Goal: Task Accomplishment & Management: Use online tool/utility

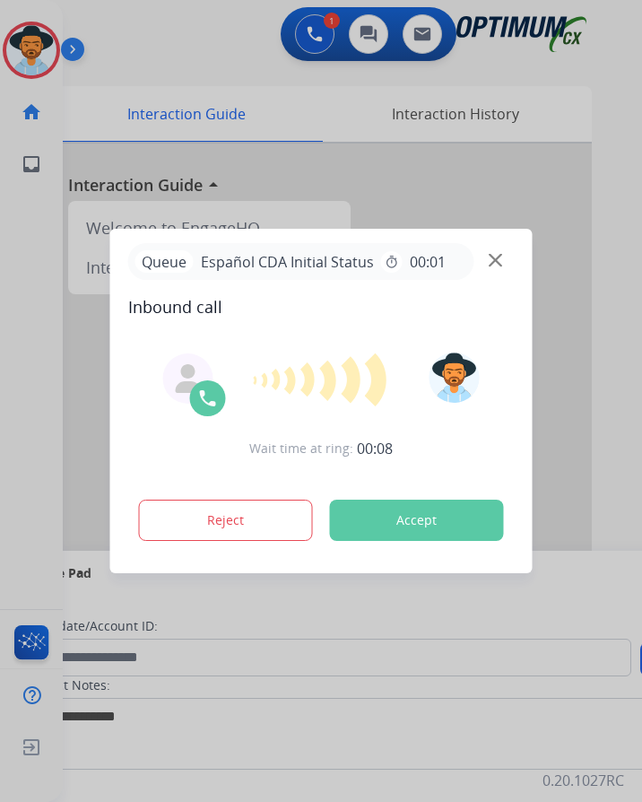
click at [158, 74] on div at bounding box center [321, 401] width 642 height 802
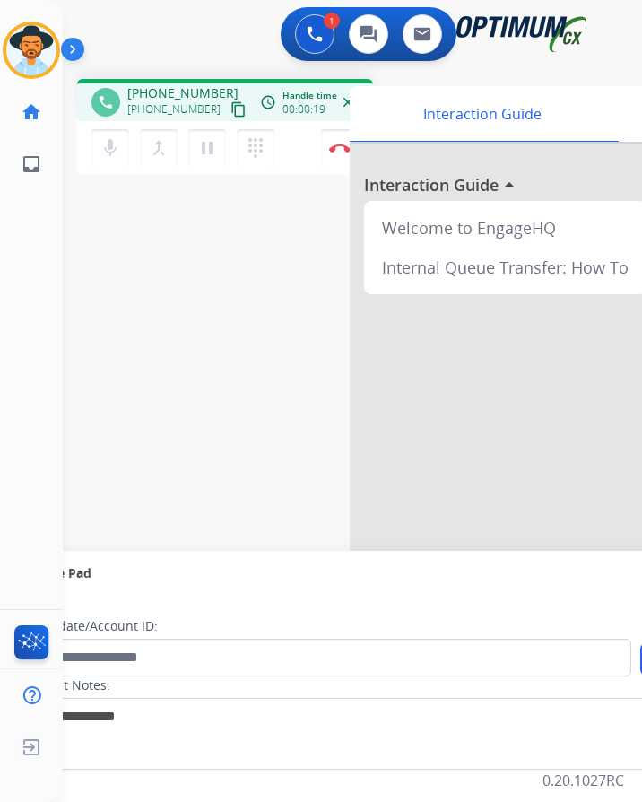
click at [181, 88] on span "[PHONE_NUMBER]" at bounding box center [182, 93] width 111 height 18
copy span "19734154279"
click at [347, 137] on button "Disconnect" at bounding box center [340, 148] width 38 height 38
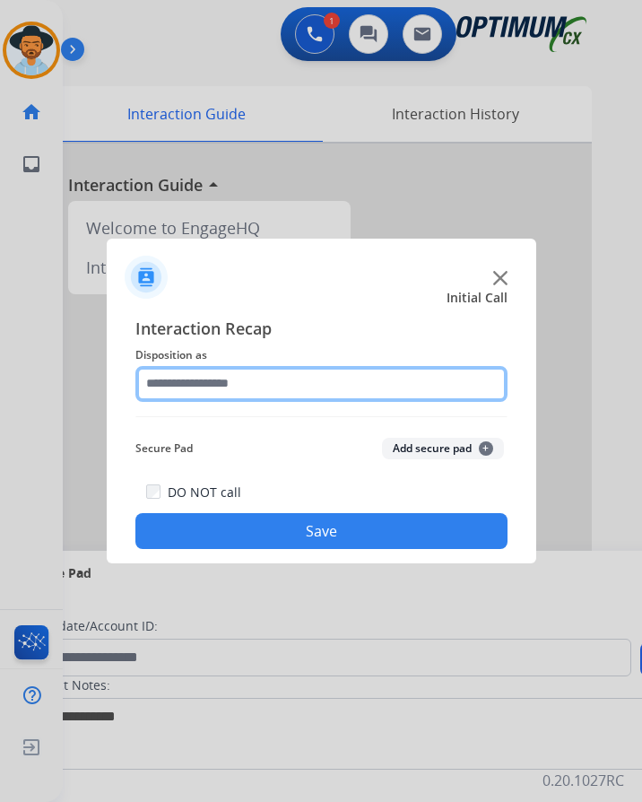
click at [263, 378] on input "text" at bounding box center [321, 384] width 372 height 36
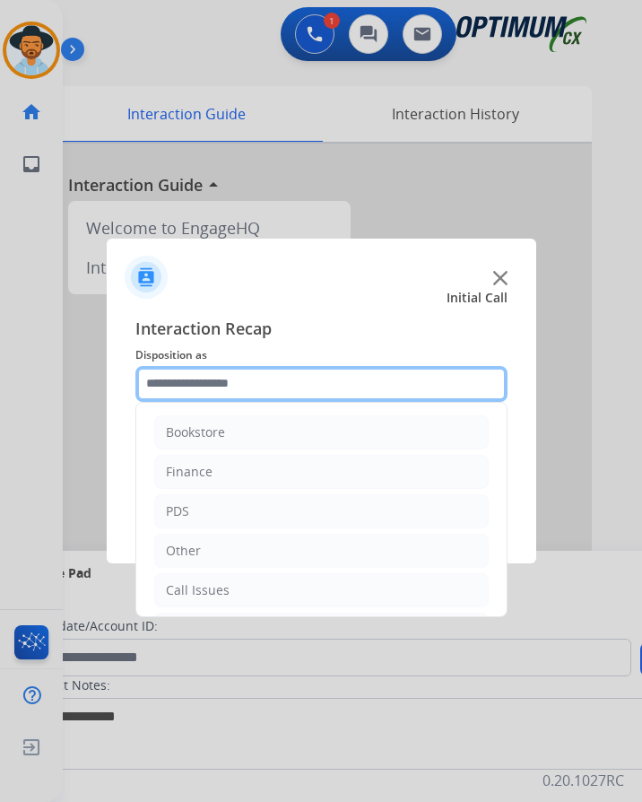
scroll to position [122, 0]
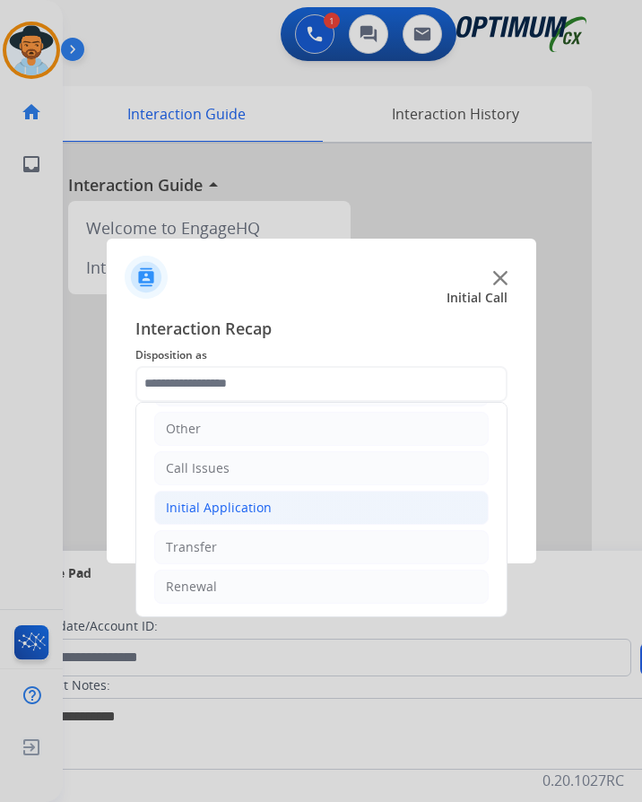
click at [250, 503] on div "Initial Application" at bounding box center [219, 508] width 106 height 18
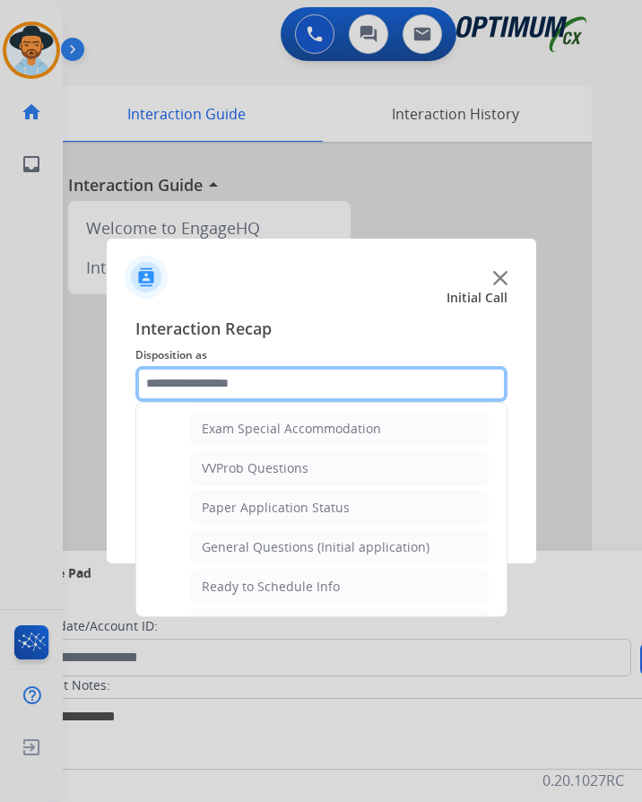
scroll to position [1019, 0]
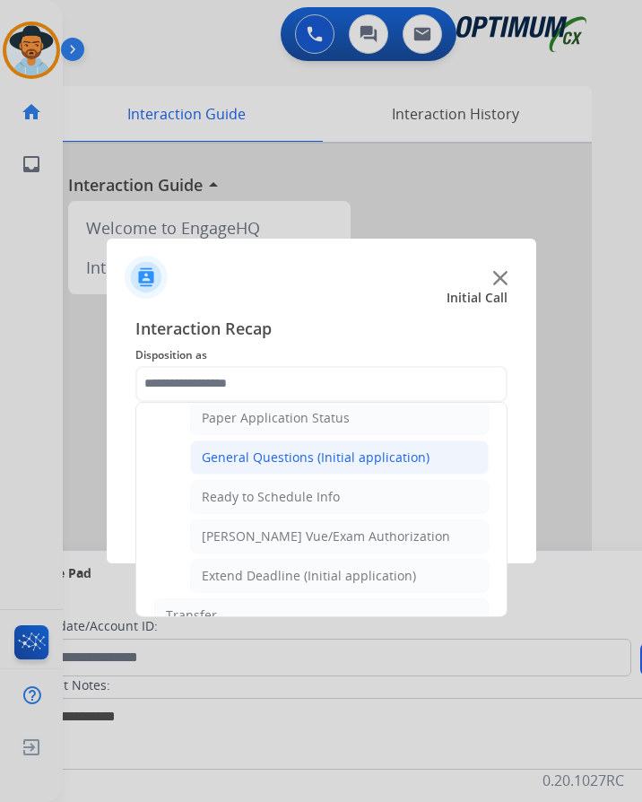
click at [324, 464] on div "General Questions (Initial application)" at bounding box center [316, 457] width 228 height 18
type input "**********"
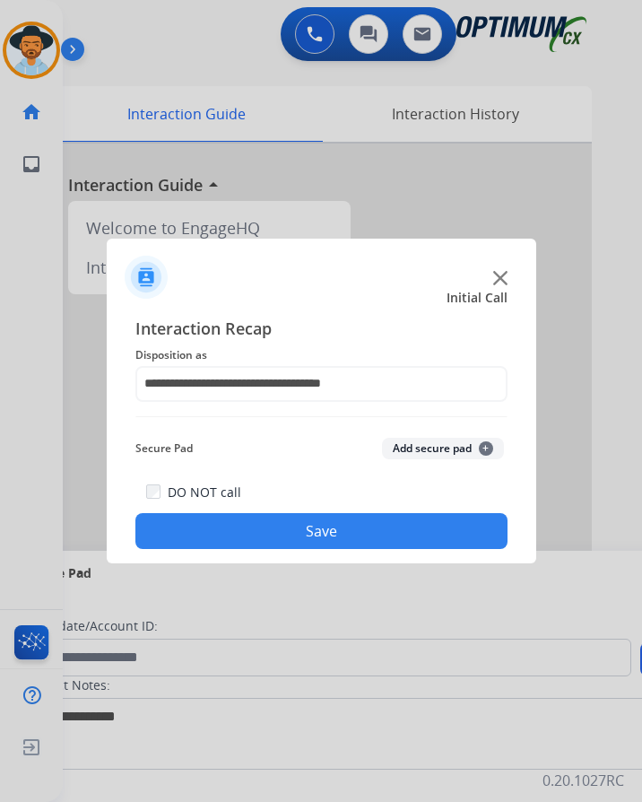
click at [280, 540] on button "Save" at bounding box center [321, 531] width 372 height 36
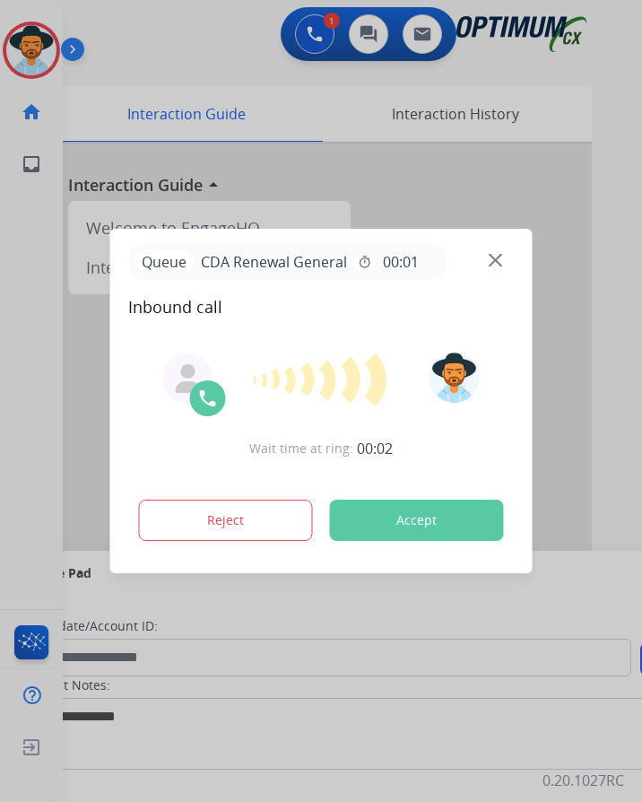
click at [189, 84] on div at bounding box center [321, 401] width 642 height 802
click at [193, 84] on div at bounding box center [321, 401] width 642 height 802
click at [387, 526] on button "Accept" at bounding box center [417, 520] width 174 height 41
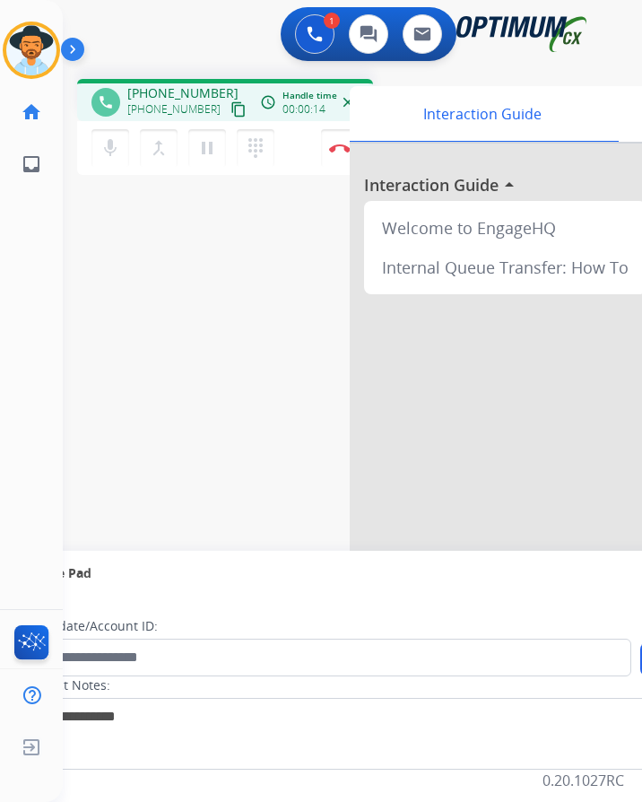
click at [154, 80] on div "phone [PHONE_NUMBER] [PHONE_NUMBER] content_copy access_time Call metrics Queue…" at bounding box center [225, 100] width 296 height 42
copy span "16788305804"
click at [193, 353] on div "phone [PHONE_NUMBER] [PHONE_NUMBER] content_copy access_time Call metrics Queue…" at bounding box center [331, 439] width 536 height 748
click at [111, 152] on mat-icon "mic" at bounding box center [111, 148] width 22 height 22
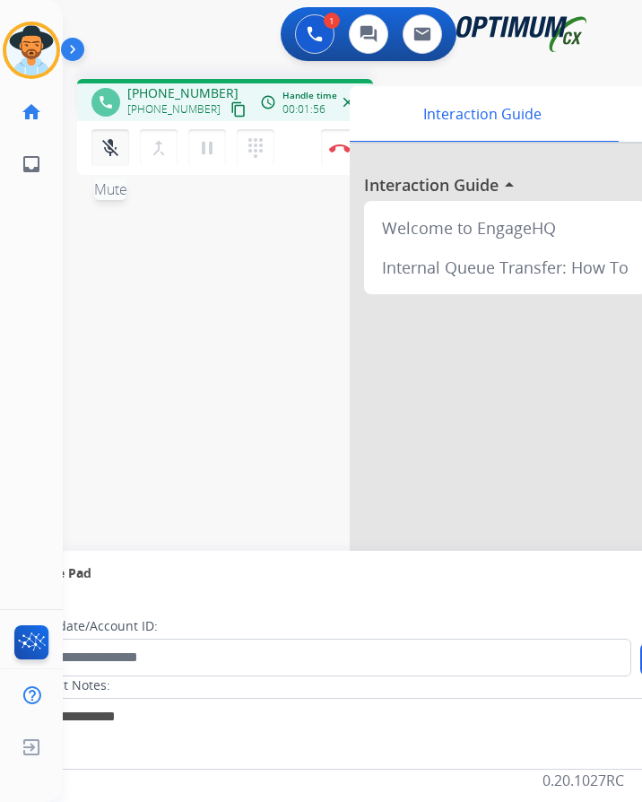
click at [111, 152] on mat-icon "mic_off" at bounding box center [111, 148] width 22 height 22
click at [170, 95] on span "[PHONE_NUMBER]" at bounding box center [182, 93] width 111 height 18
copy span "16788305804"
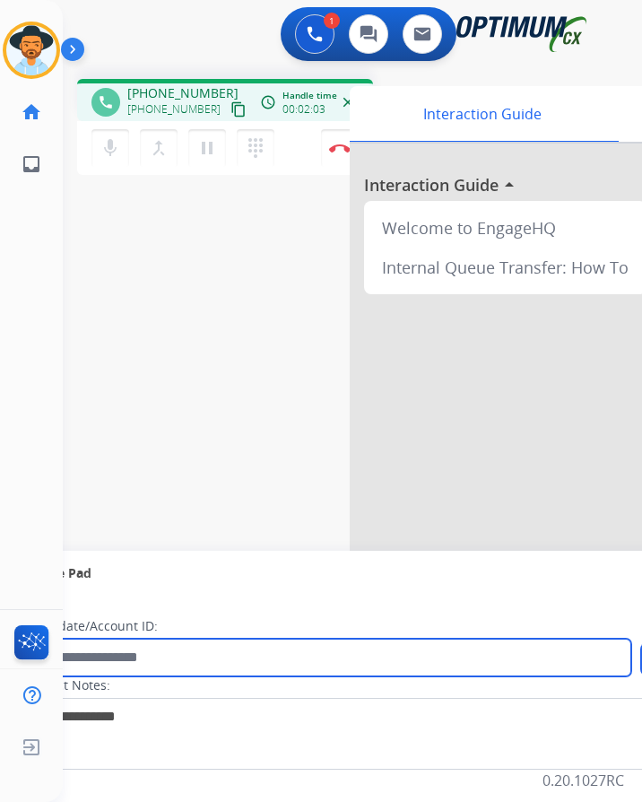
click at [240, 657] on input "text" at bounding box center [327, 658] width 608 height 38
paste input "**********"
type input "**********"
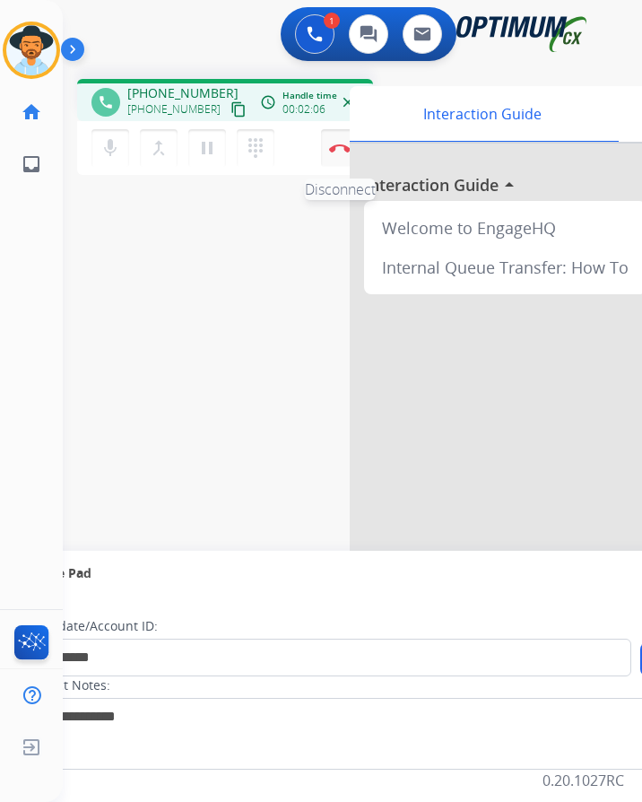
click at [338, 152] on img at bounding box center [340, 147] width 22 height 9
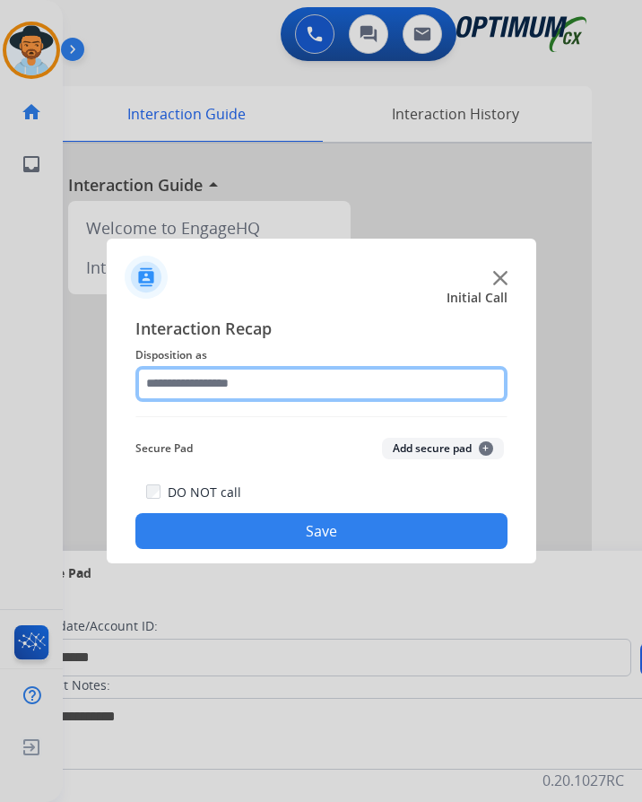
click at [315, 393] on input "text" at bounding box center [321, 384] width 372 height 36
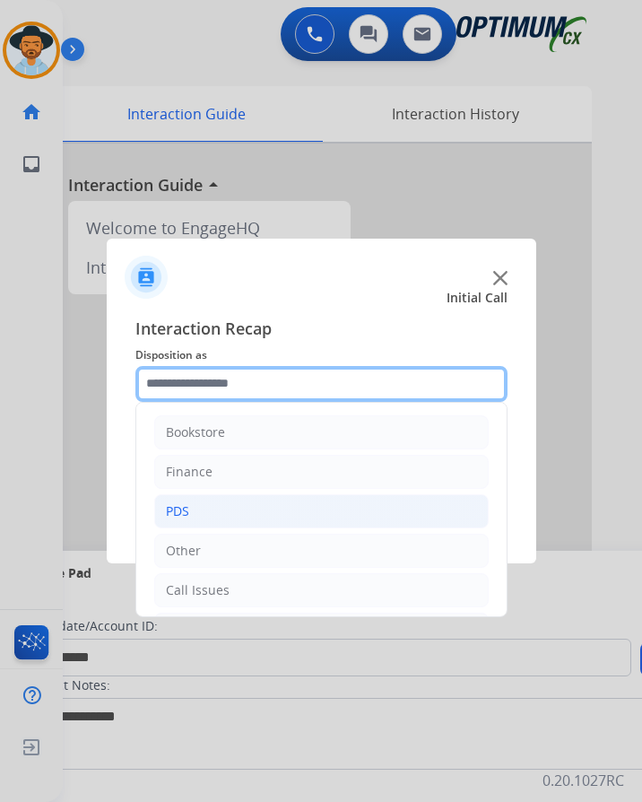
scroll to position [122, 0]
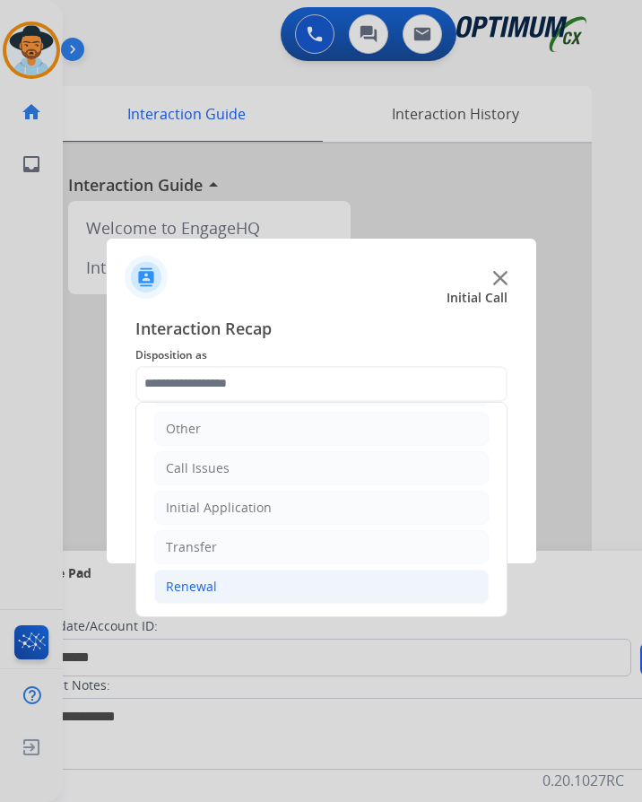
click at [193, 578] on div "Renewal" at bounding box center [191, 587] width 51 height 18
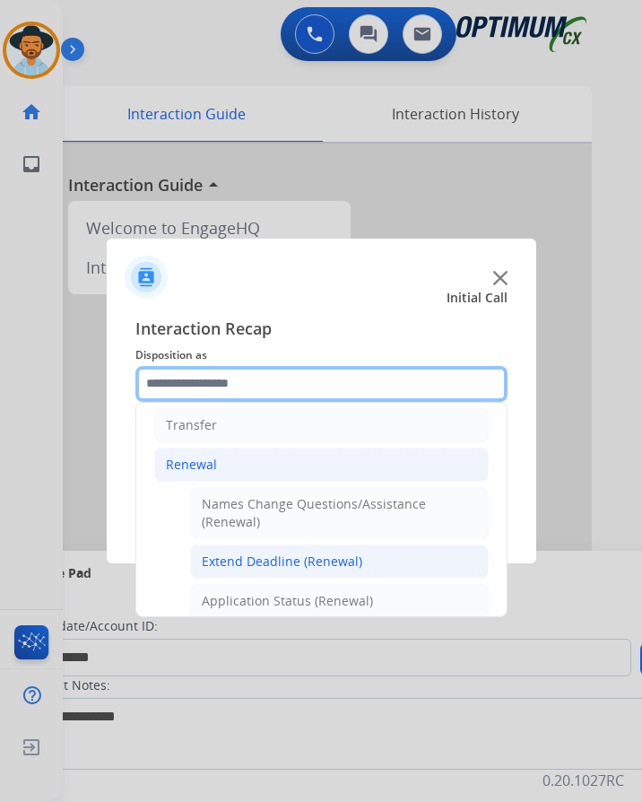
scroll to position [423, 0]
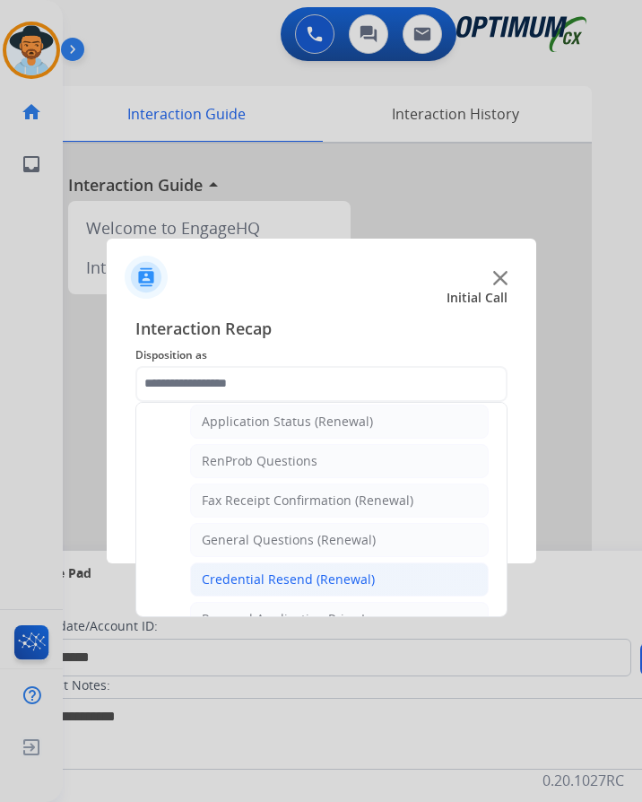
click at [279, 570] on div "Credential Resend (Renewal)" at bounding box center [288, 579] width 173 height 18
type input "**********"
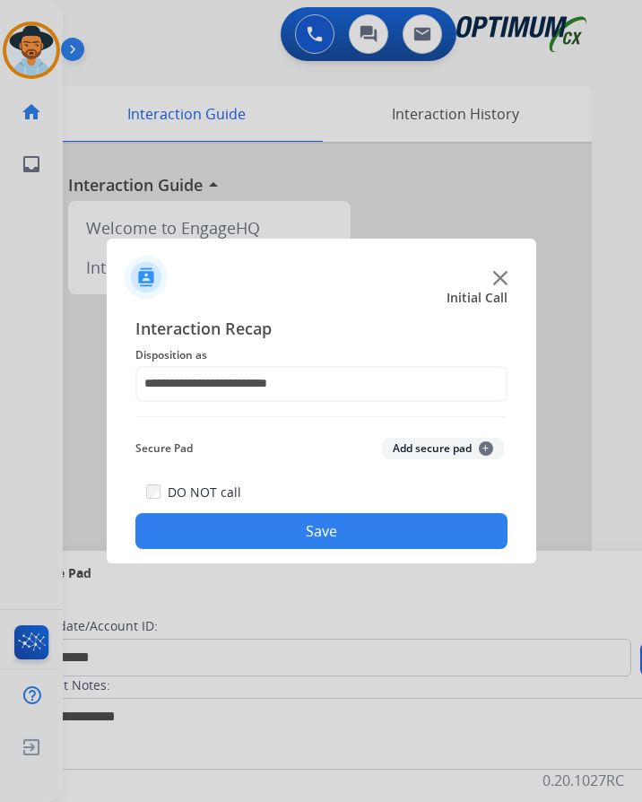
click at [297, 518] on button "Save" at bounding box center [321, 531] width 372 height 36
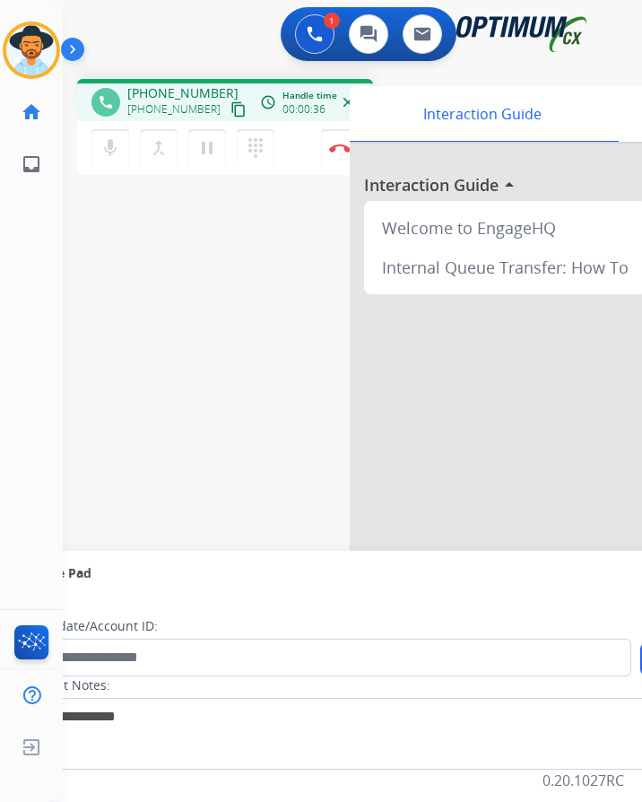
click at [156, 79] on div "phone [PHONE_NUMBER] [PHONE_NUMBER] content_copy access_time Call metrics Queue…" at bounding box center [225, 100] width 296 height 42
copy span "12153037729"
click at [170, 84] on span "[PHONE_NUMBER]" at bounding box center [182, 93] width 111 height 18
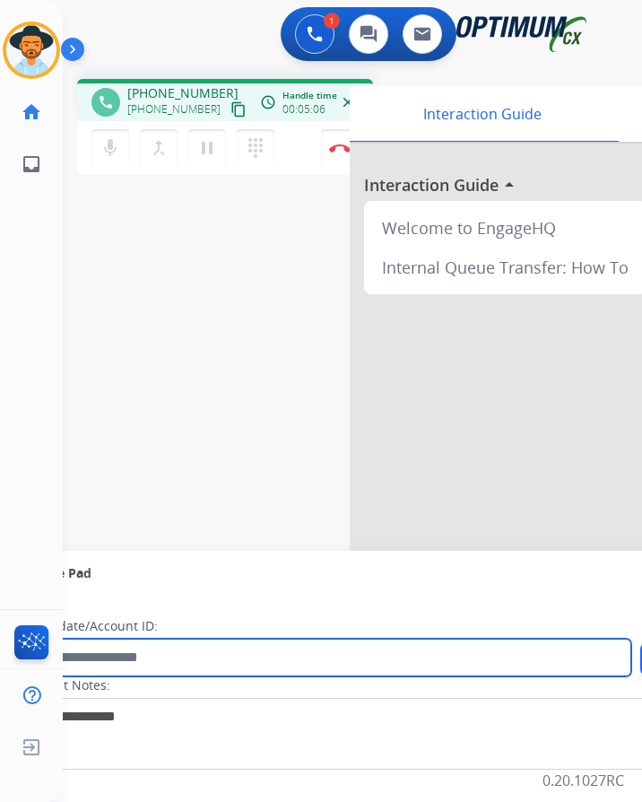
click at [233, 640] on input "text" at bounding box center [327, 658] width 608 height 38
paste input "**********"
type input "**********"
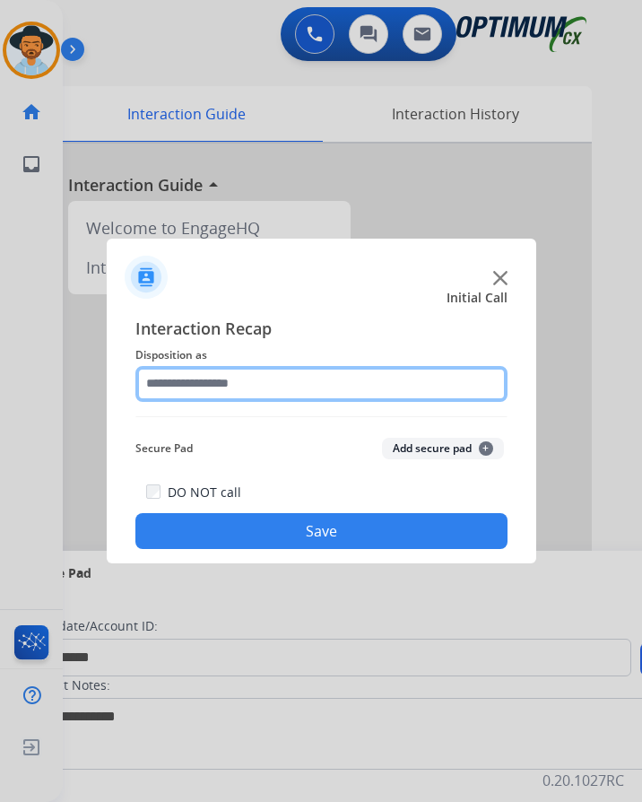
click at [345, 366] on input "text" at bounding box center [321, 384] width 372 height 36
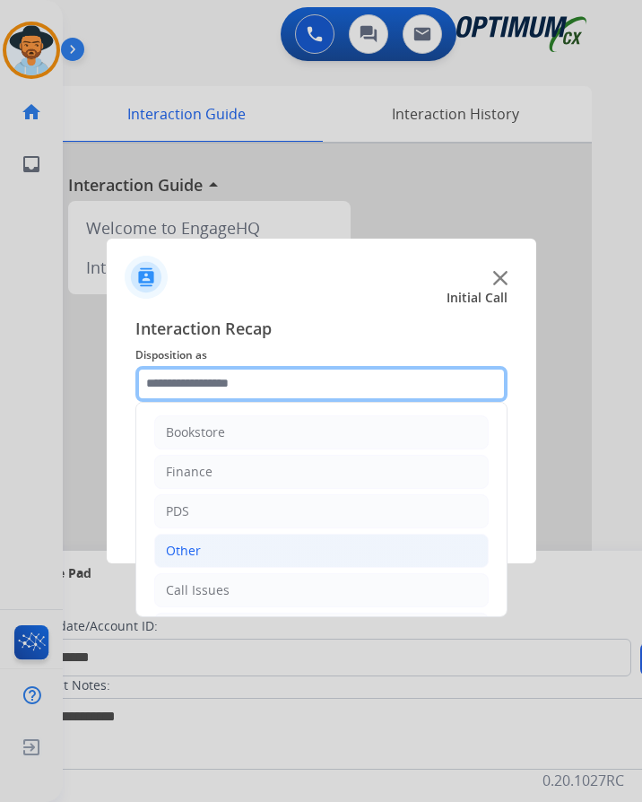
scroll to position [122, 0]
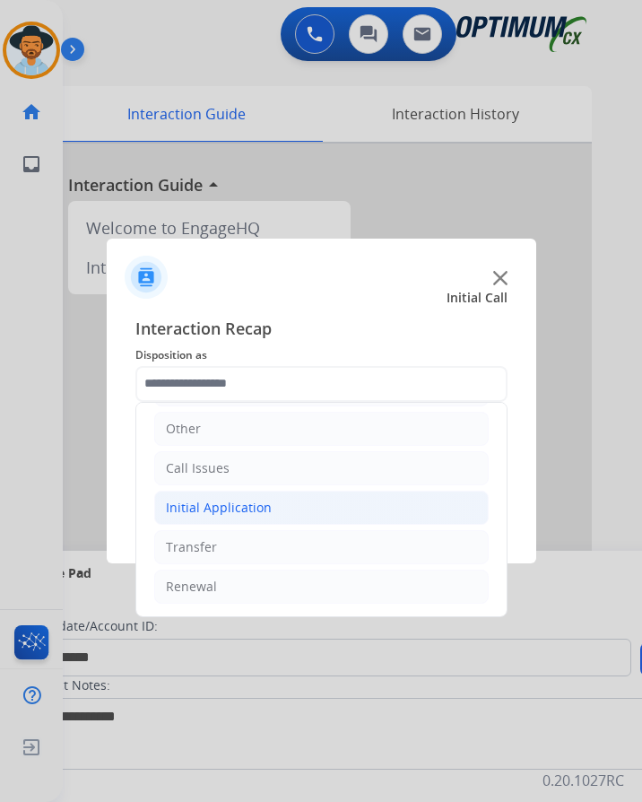
click at [300, 492] on li "Initial Application" at bounding box center [321, 508] width 335 height 34
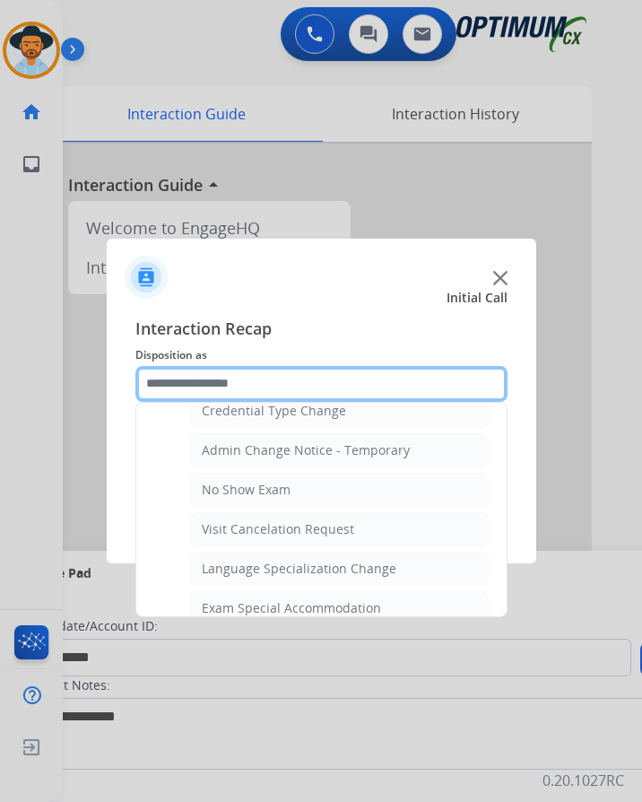
scroll to position [929, 0]
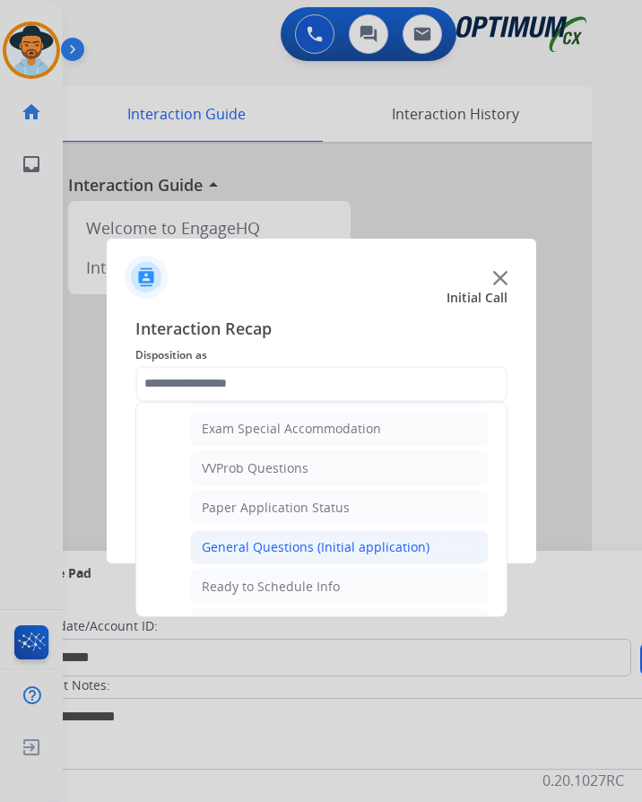
click at [285, 538] on div "General Questions (Initial application)" at bounding box center [316, 547] width 228 height 18
type input "**********"
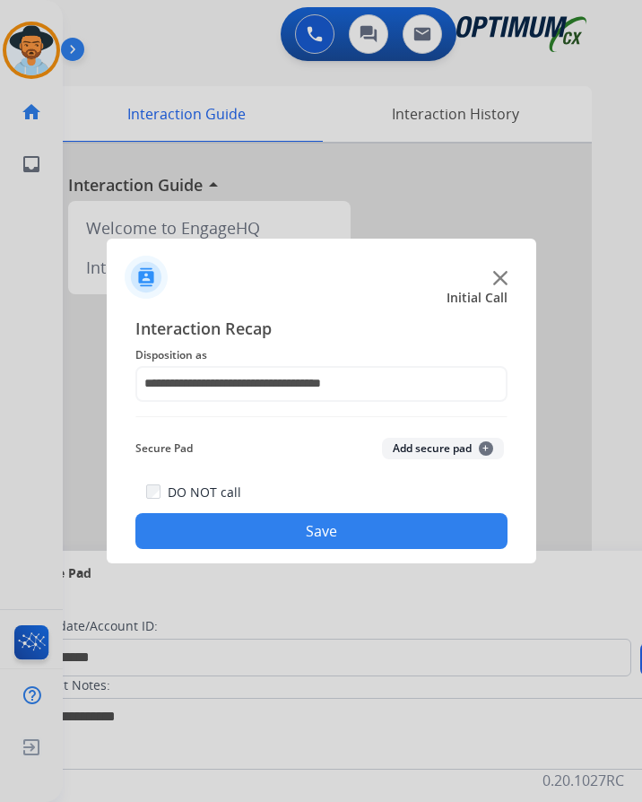
click at [283, 525] on button "Save" at bounding box center [321, 531] width 372 height 36
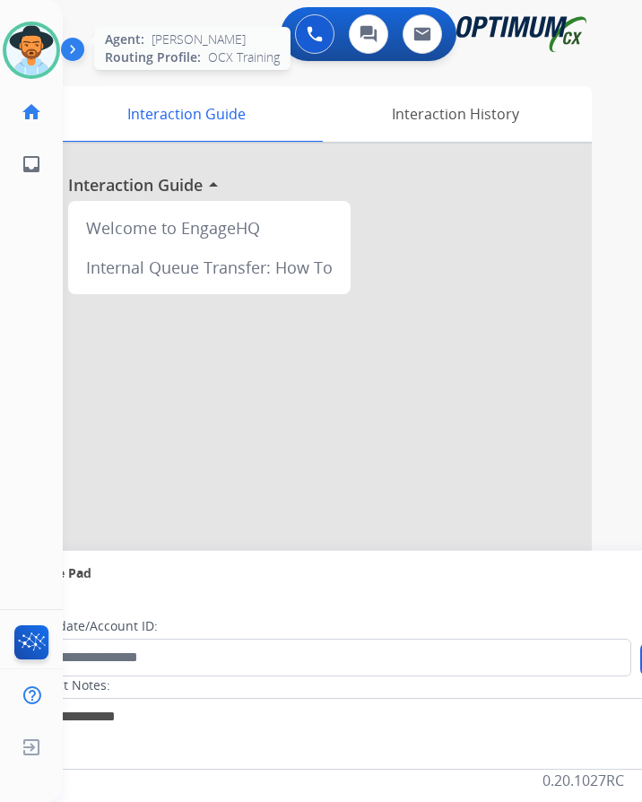
click at [39, 37] on img at bounding box center [31, 50] width 50 height 50
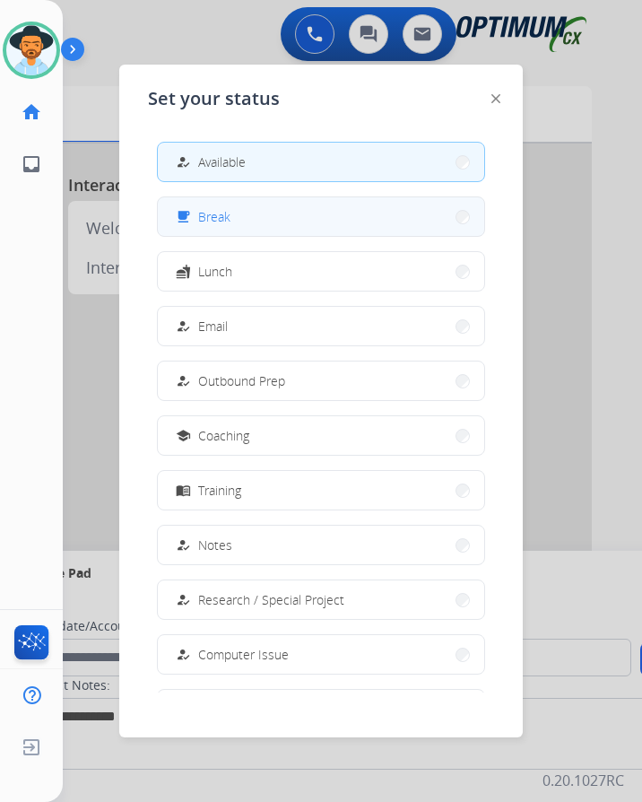
click at [208, 207] on span "Break" at bounding box center [214, 216] width 32 height 19
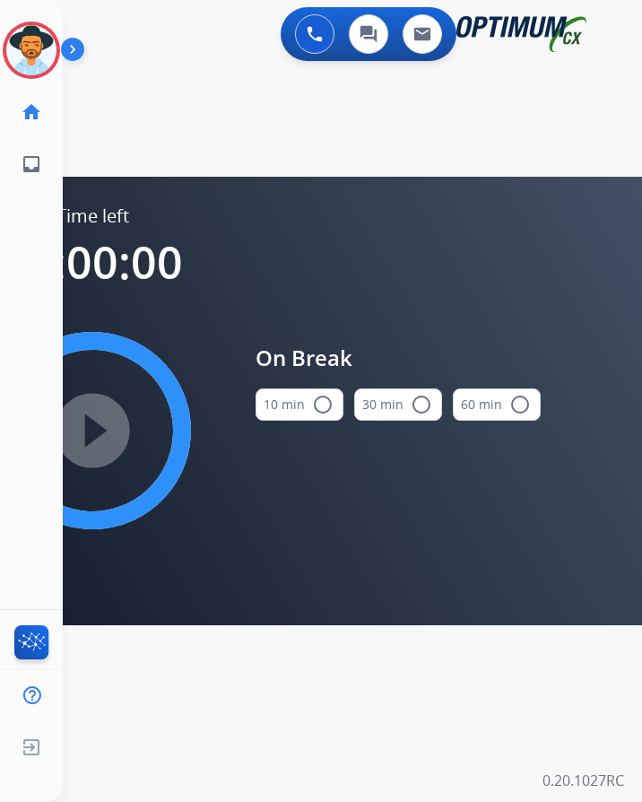
click at [313, 394] on mat-icon "radio_button_unchecked" at bounding box center [323, 405] width 22 height 22
click at [103, 431] on mat-icon "play_circle_filled" at bounding box center [93, 431] width 22 height 22
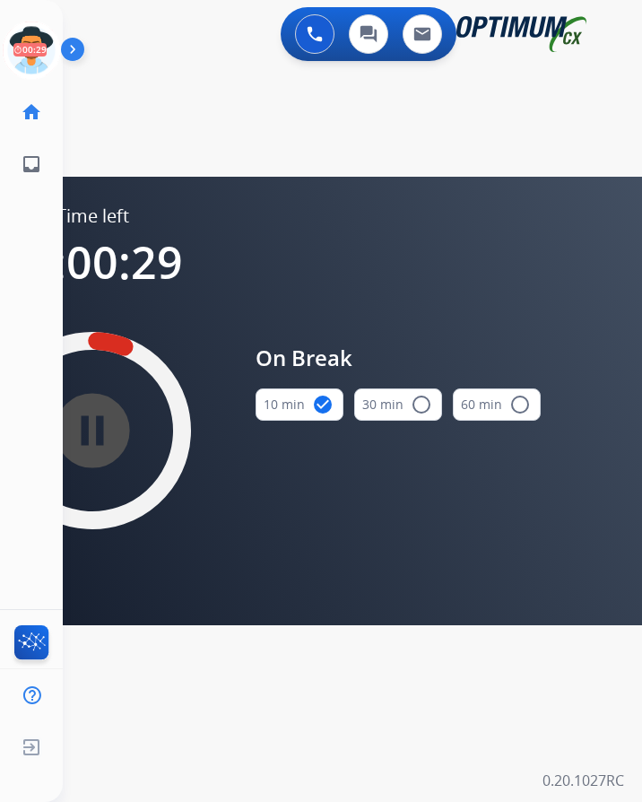
click at [140, 85] on div "swap_horiz Break voice bridge close_fullscreen Connect 3-Way Call merge_type Se…" at bounding box center [331, 108] width 536 height 86
click at [41, 44] on icon at bounding box center [32, 51] width 58 height 58
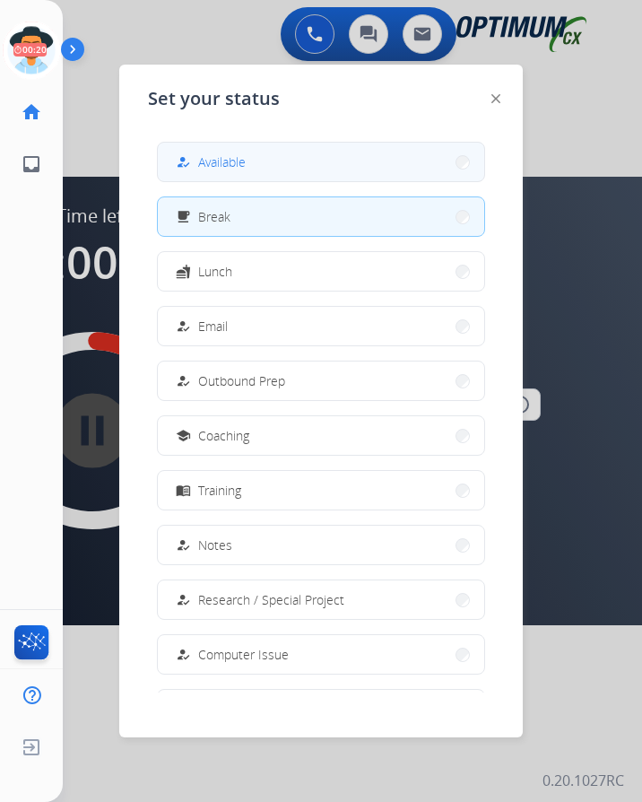
click at [229, 152] on span "Available" at bounding box center [222, 161] width 48 height 19
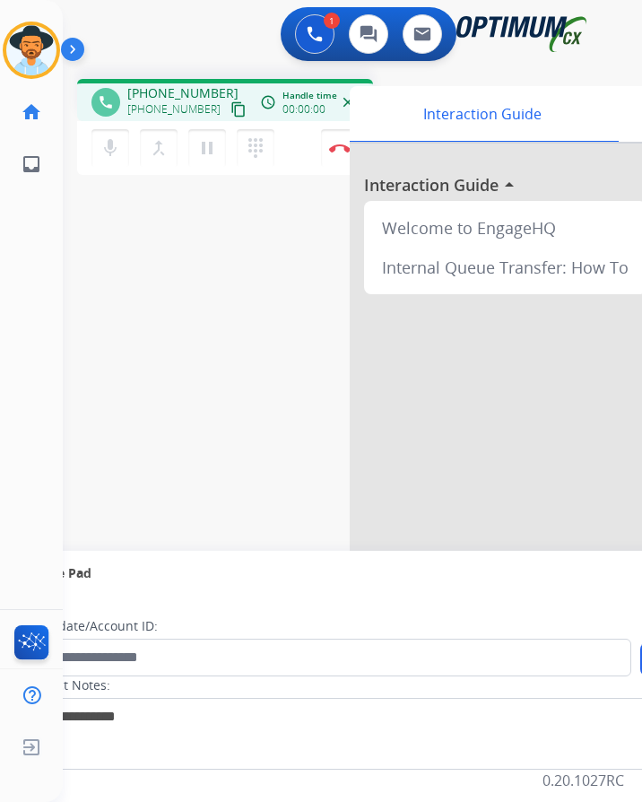
click at [200, 38] on div "1 Voice Interactions 0 Chat Interactions 0 Email Interactions" at bounding box center [338, 35] width 522 height 57
click at [191, 84] on span "[PHONE_NUMBER]" at bounding box center [182, 93] width 111 height 18
copy span "18433373612"
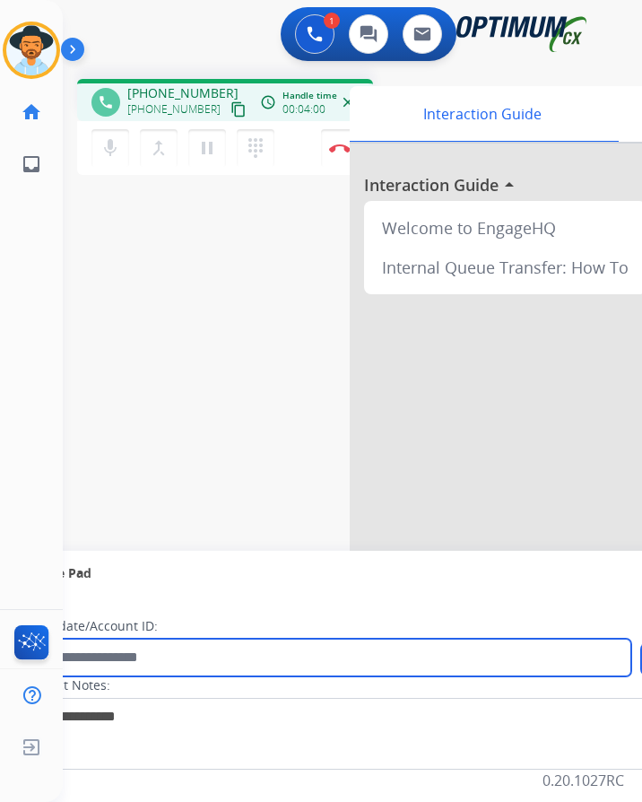
click at [150, 639] on input "text" at bounding box center [327, 658] width 608 height 38
paste input "**********"
type input "**********"
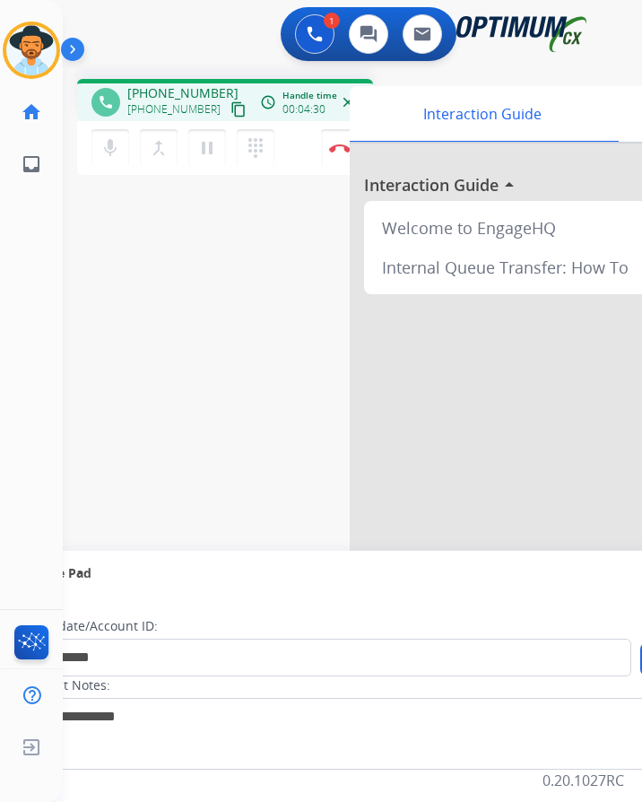
click at [244, 444] on div "**********" at bounding box center [331, 439] width 536 height 748
click at [343, 141] on button "Disconnect" at bounding box center [340, 148] width 38 height 38
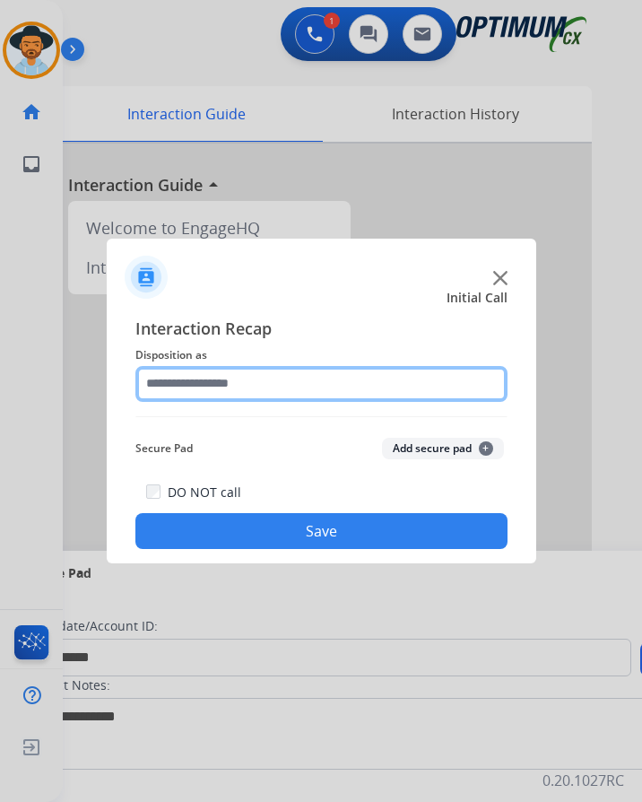
click at [320, 366] on input "text" at bounding box center [321, 384] width 372 height 36
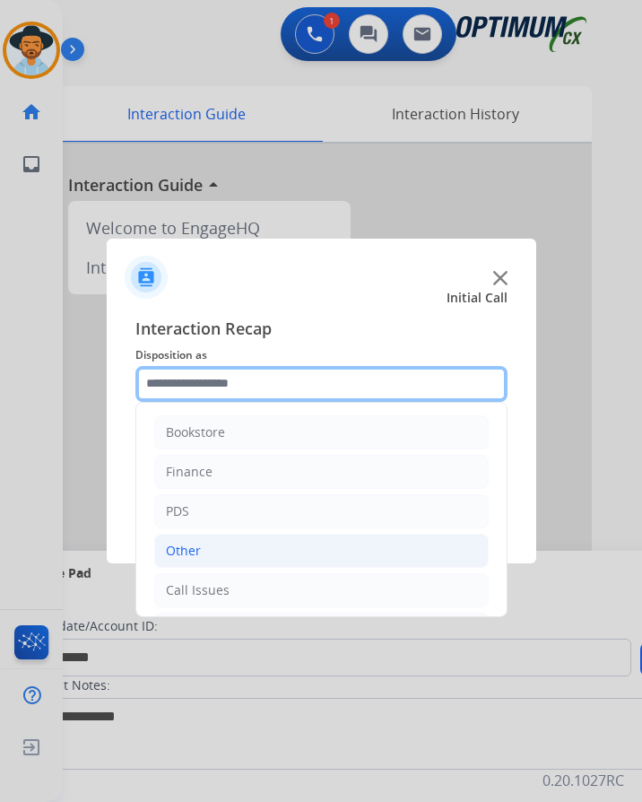
scroll to position [122, 0]
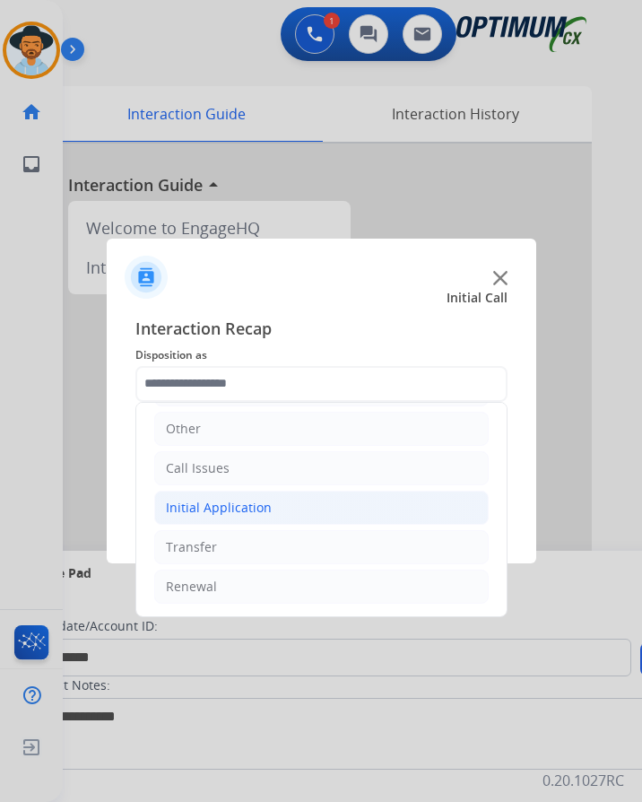
click at [291, 491] on li "Initial Application" at bounding box center [321, 508] width 335 height 34
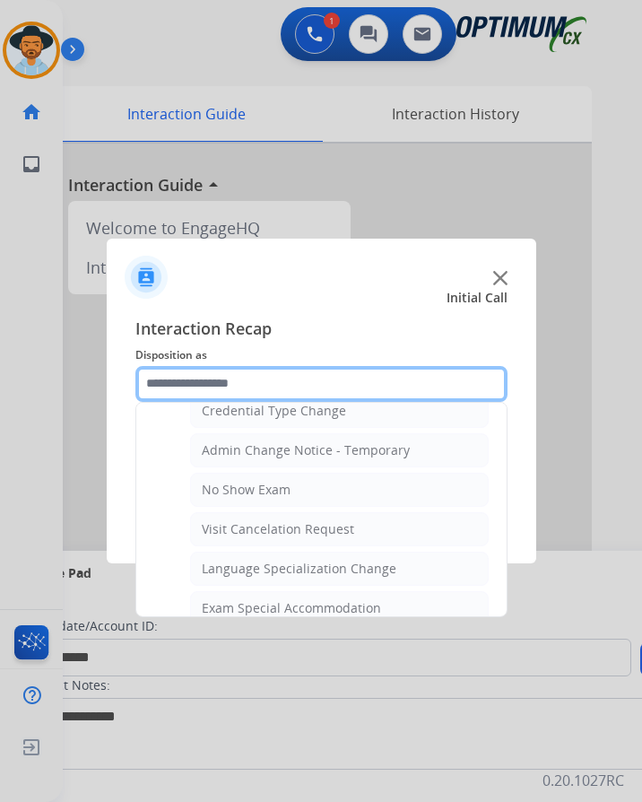
scroll to position [929, 0]
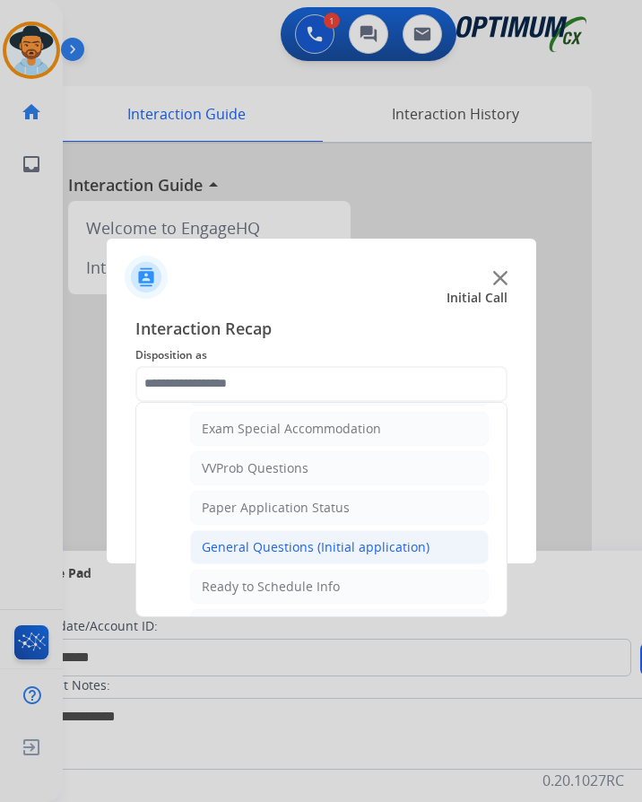
click at [280, 538] on div "General Questions (Initial application)" at bounding box center [316, 547] width 228 height 18
type input "**********"
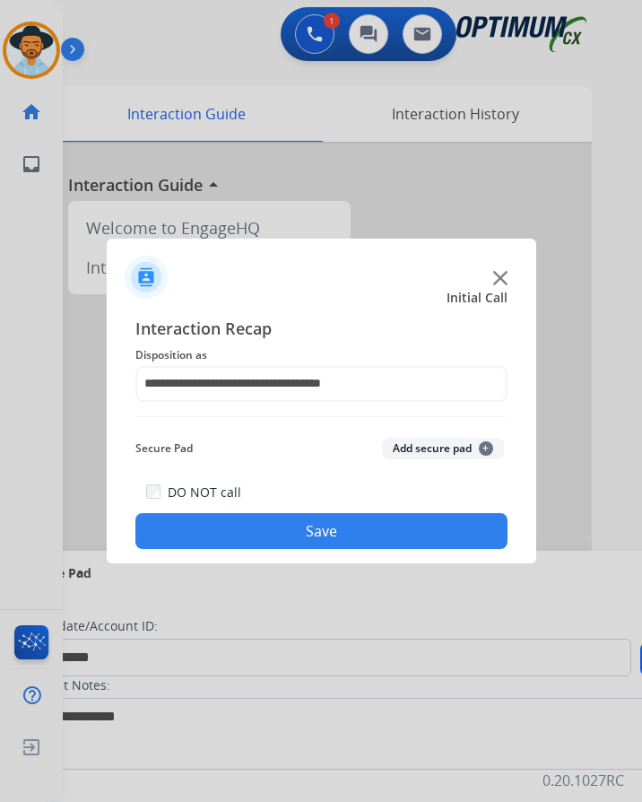
click at [286, 523] on button "Save" at bounding box center [321, 531] width 372 height 36
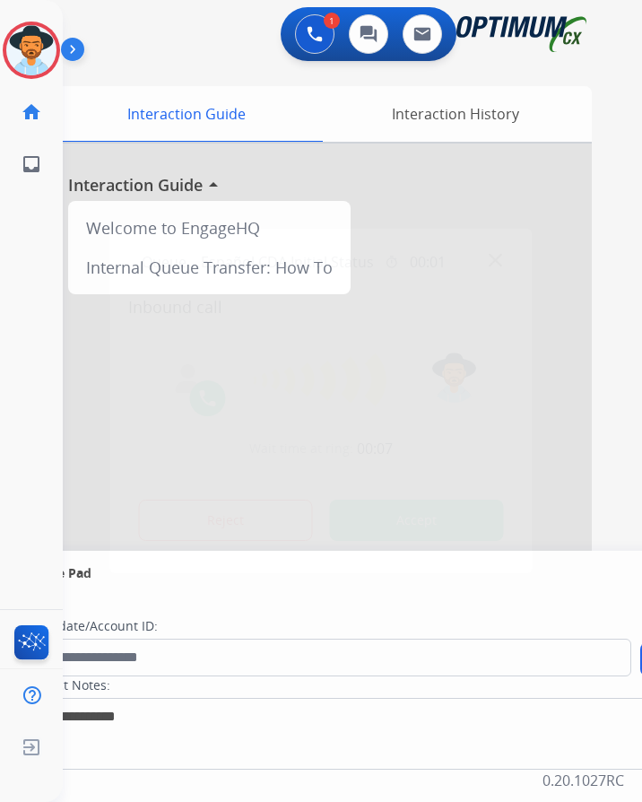
click at [234, 33] on div at bounding box center [321, 401] width 642 height 802
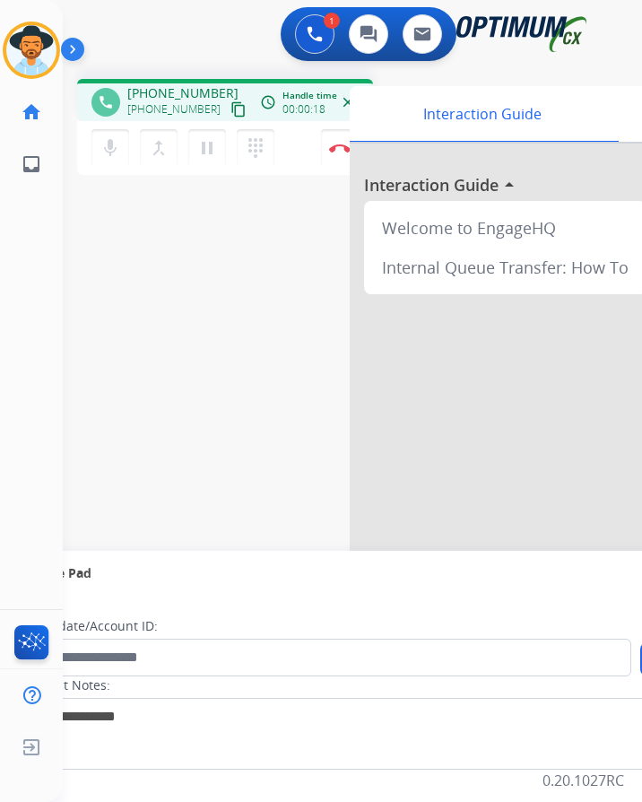
click at [169, 84] on span "[PHONE_NUMBER]" at bounding box center [182, 93] width 111 height 18
copy span "17876902829"
click at [193, 84] on span "[PHONE_NUMBER]" at bounding box center [182, 93] width 111 height 18
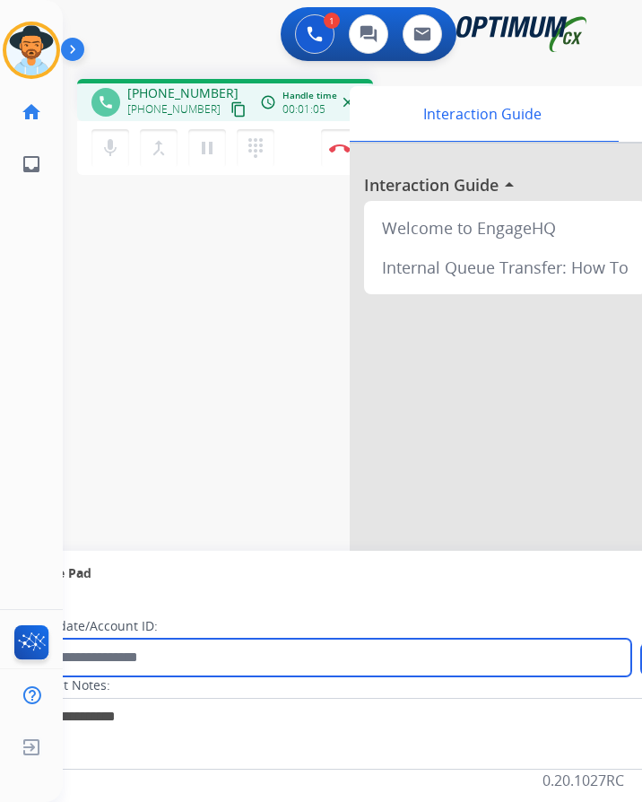
click at [221, 650] on input "text" at bounding box center [327, 658] width 608 height 38
paste input "**********"
type input "**********"
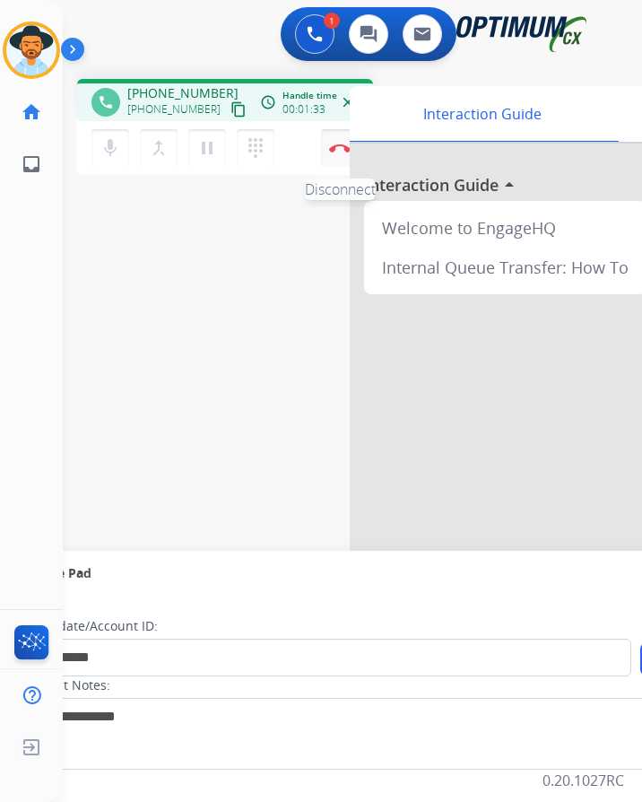
click at [330, 143] on img at bounding box center [340, 147] width 22 height 9
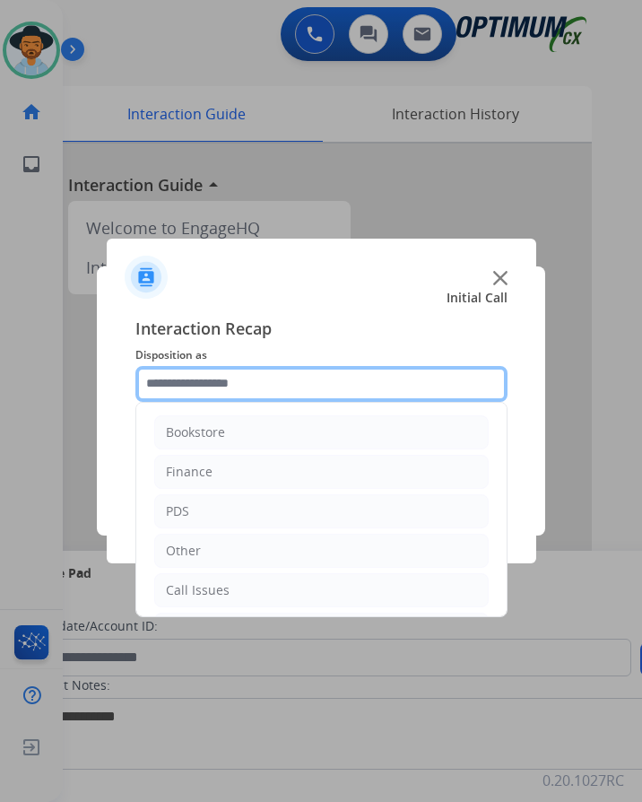
click at [330, 396] on input "text" at bounding box center [321, 384] width 372 height 36
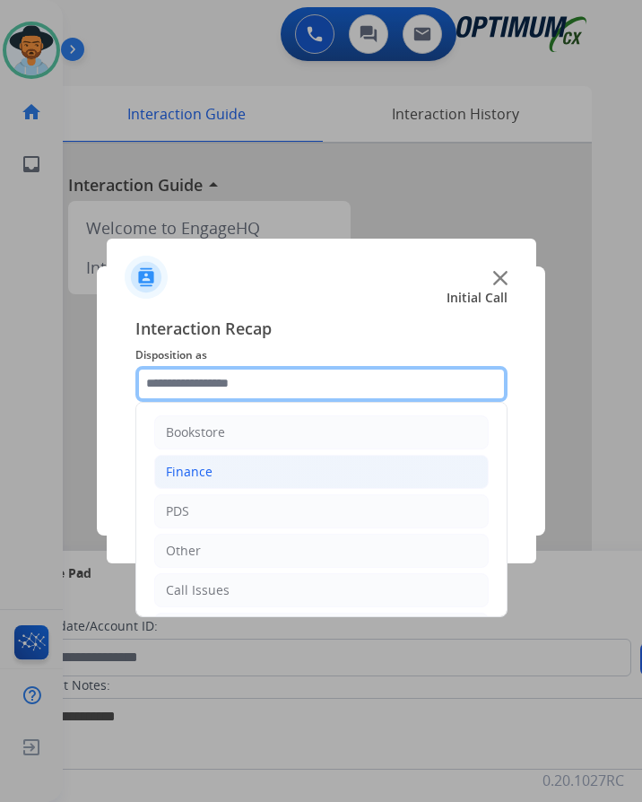
scroll to position [122, 0]
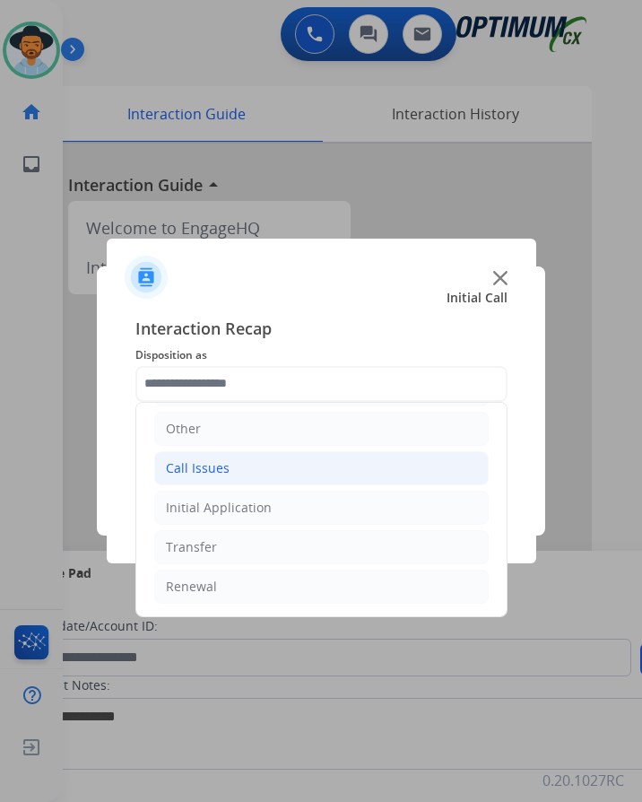
click at [232, 465] on li "Call Issues" at bounding box center [321, 468] width 335 height 34
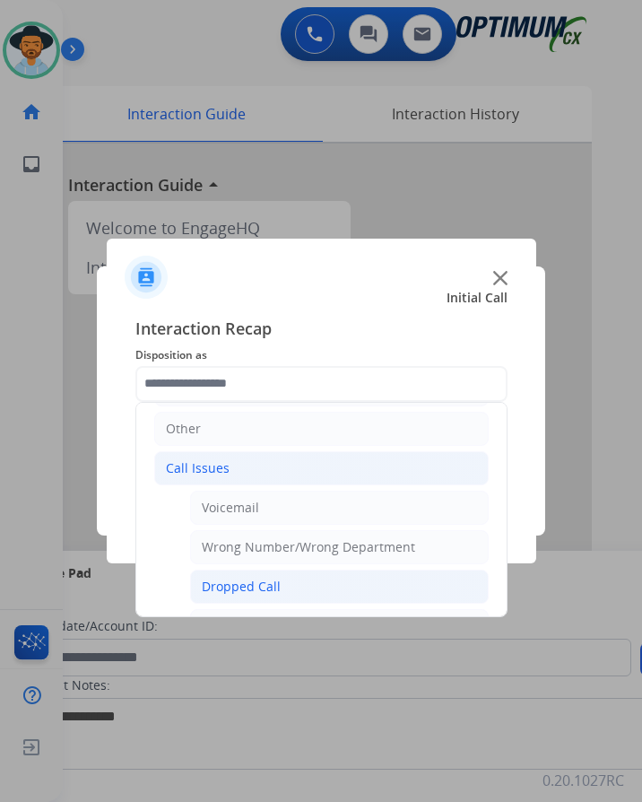
click at [263, 586] on div "Dropped Call" at bounding box center [241, 587] width 79 height 18
type input "**********"
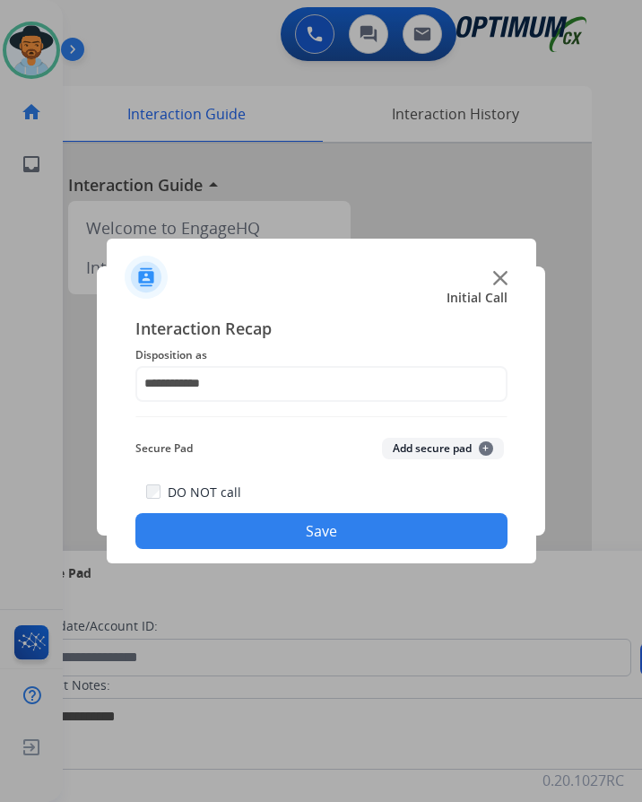
click at [300, 529] on button "Save" at bounding box center [321, 531] width 372 height 36
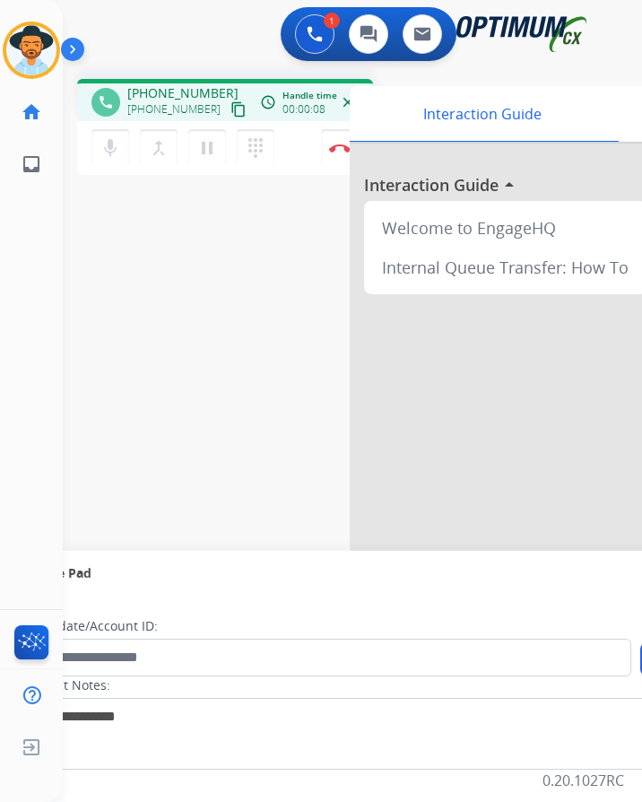
click at [161, 90] on span "+17188220774" at bounding box center [182, 93] width 111 height 18
copy span "17188220774"
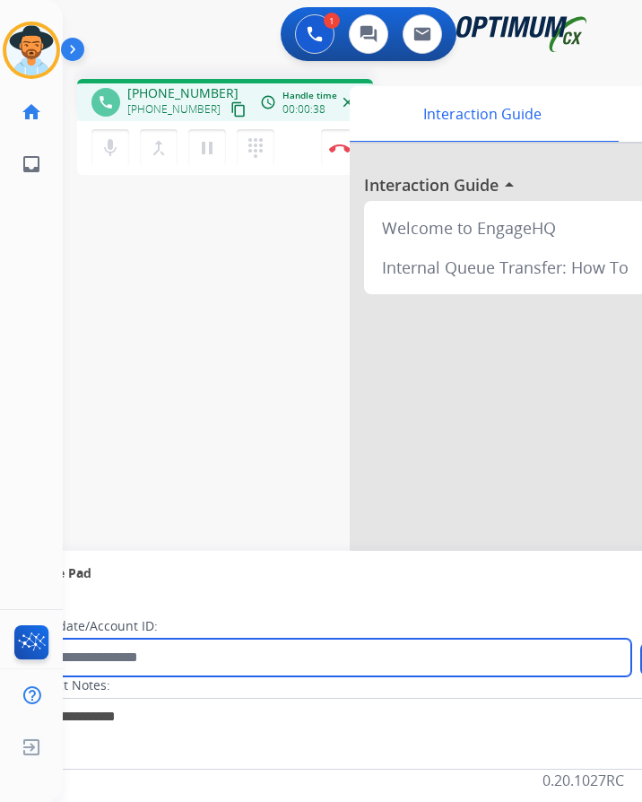
click at [230, 653] on input "text" at bounding box center [327, 658] width 608 height 38
paste input "**********"
click at [85, 652] on input "**********" at bounding box center [327, 658] width 608 height 38
type input "**********"
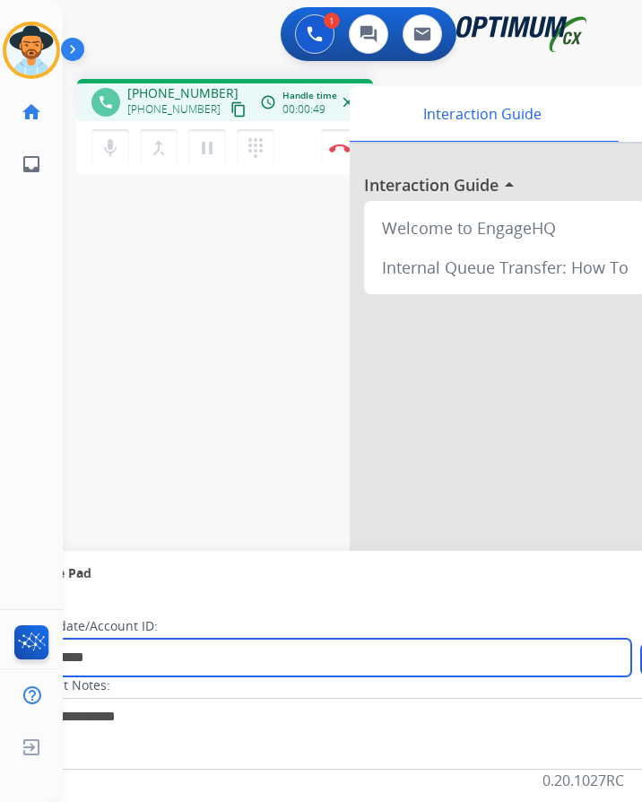
click at [85, 652] on input "**********" at bounding box center [327, 658] width 608 height 38
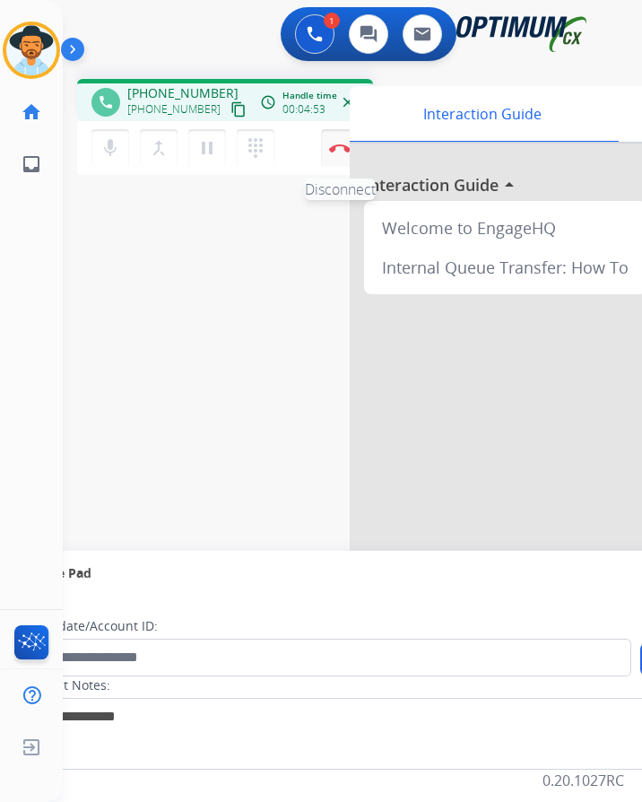
click at [348, 149] on img at bounding box center [340, 147] width 22 height 9
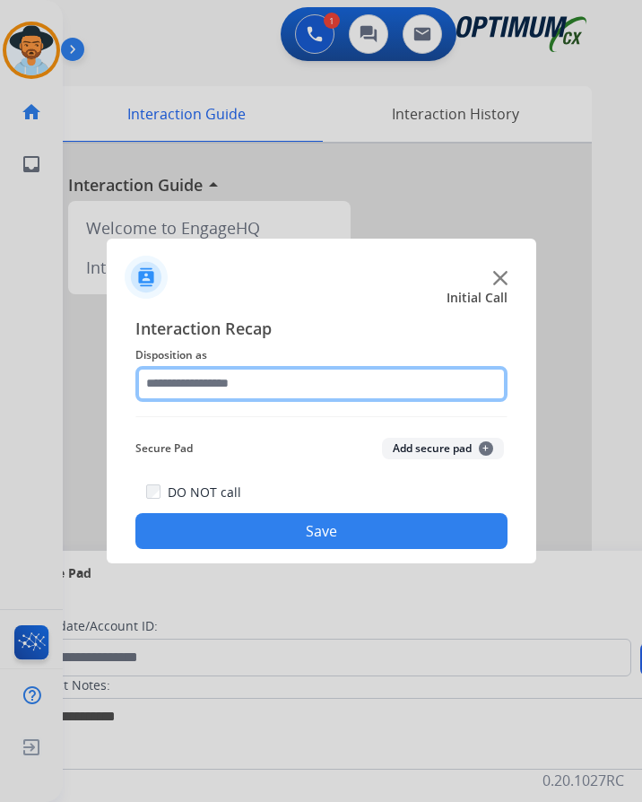
click at [238, 382] on input "text" at bounding box center [321, 384] width 372 height 36
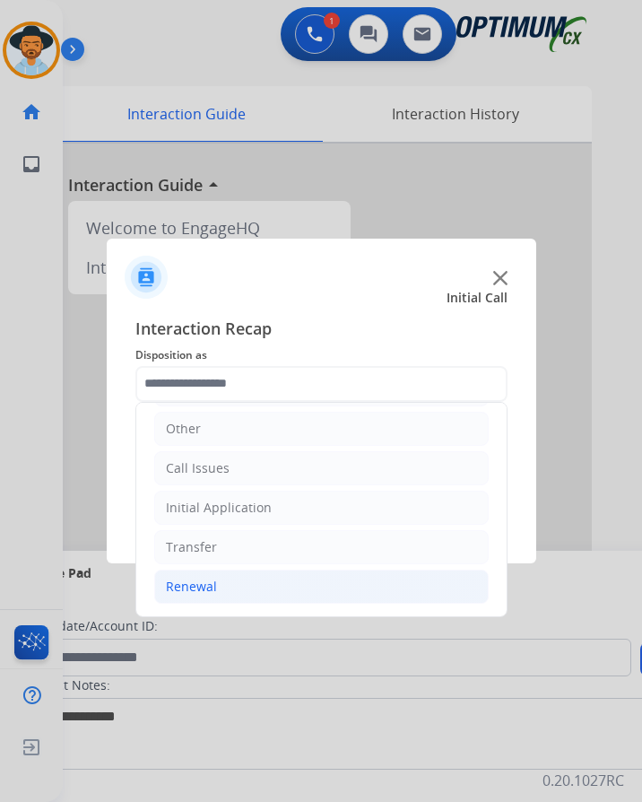
click at [187, 586] on div "Renewal" at bounding box center [191, 587] width 51 height 18
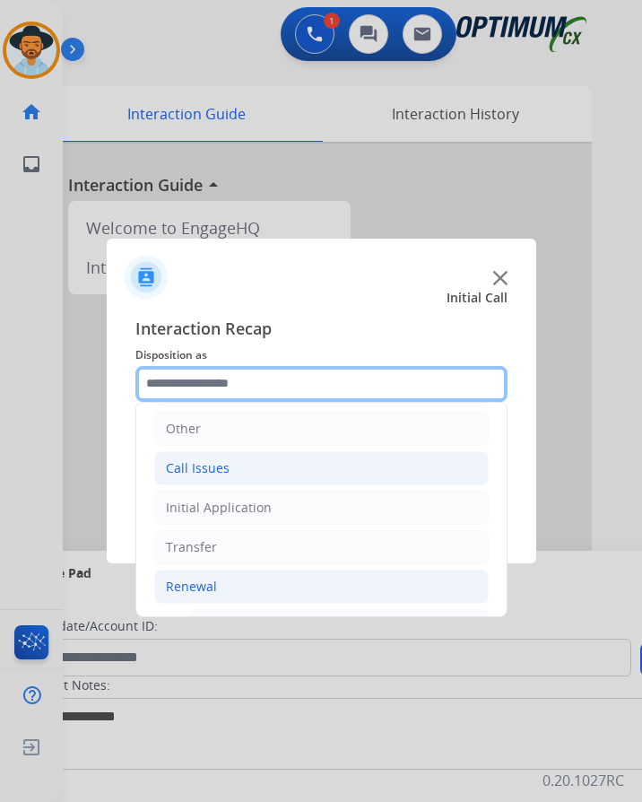
scroll to position [570, 0]
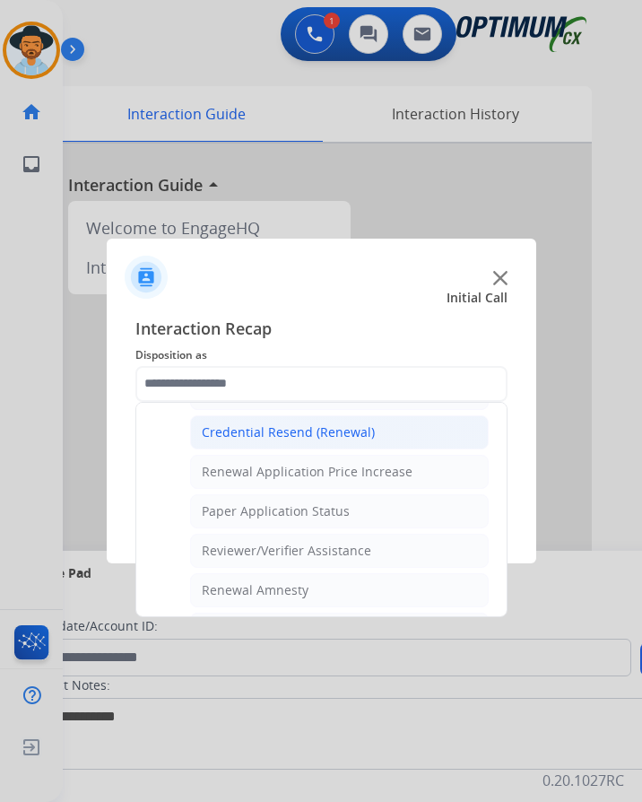
click at [328, 429] on div "Credential Resend (Renewal)" at bounding box center [288, 432] width 173 height 18
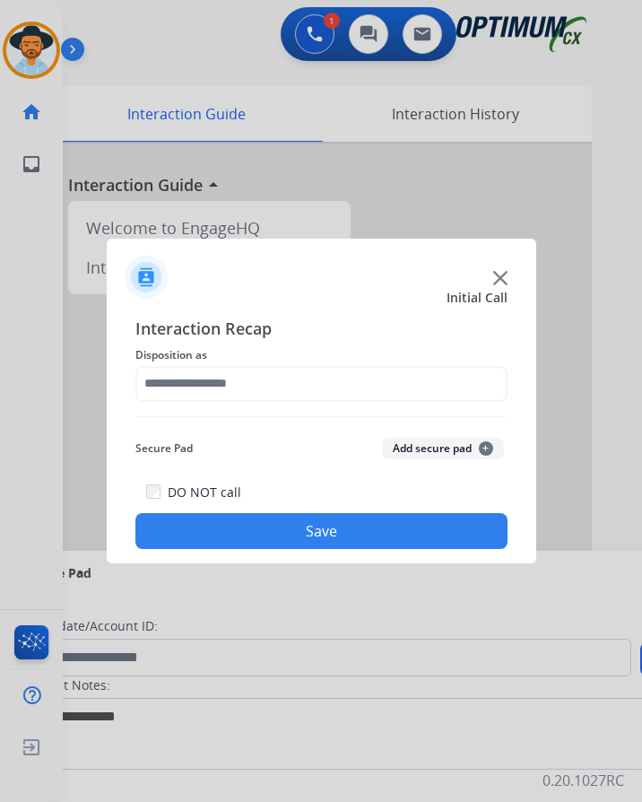
type input "**********"
click at [278, 521] on button "Save" at bounding box center [321, 531] width 372 height 36
click at [251, 74] on div at bounding box center [321, 401] width 642 height 802
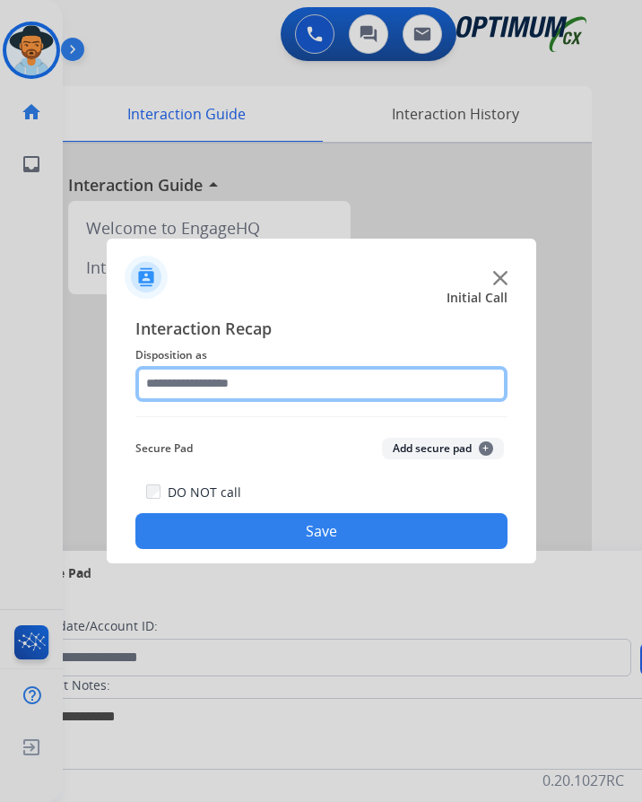
click at [223, 387] on input "text" at bounding box center [321, 384] width 372 height 36
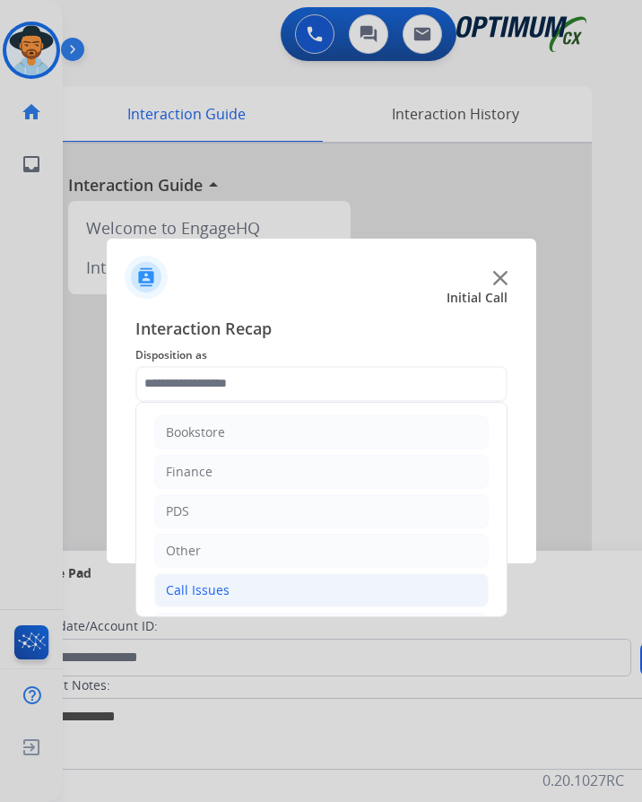
click at [235, 591] on li "Call Issues" at bounding box center [321, 590] width 335 height 34
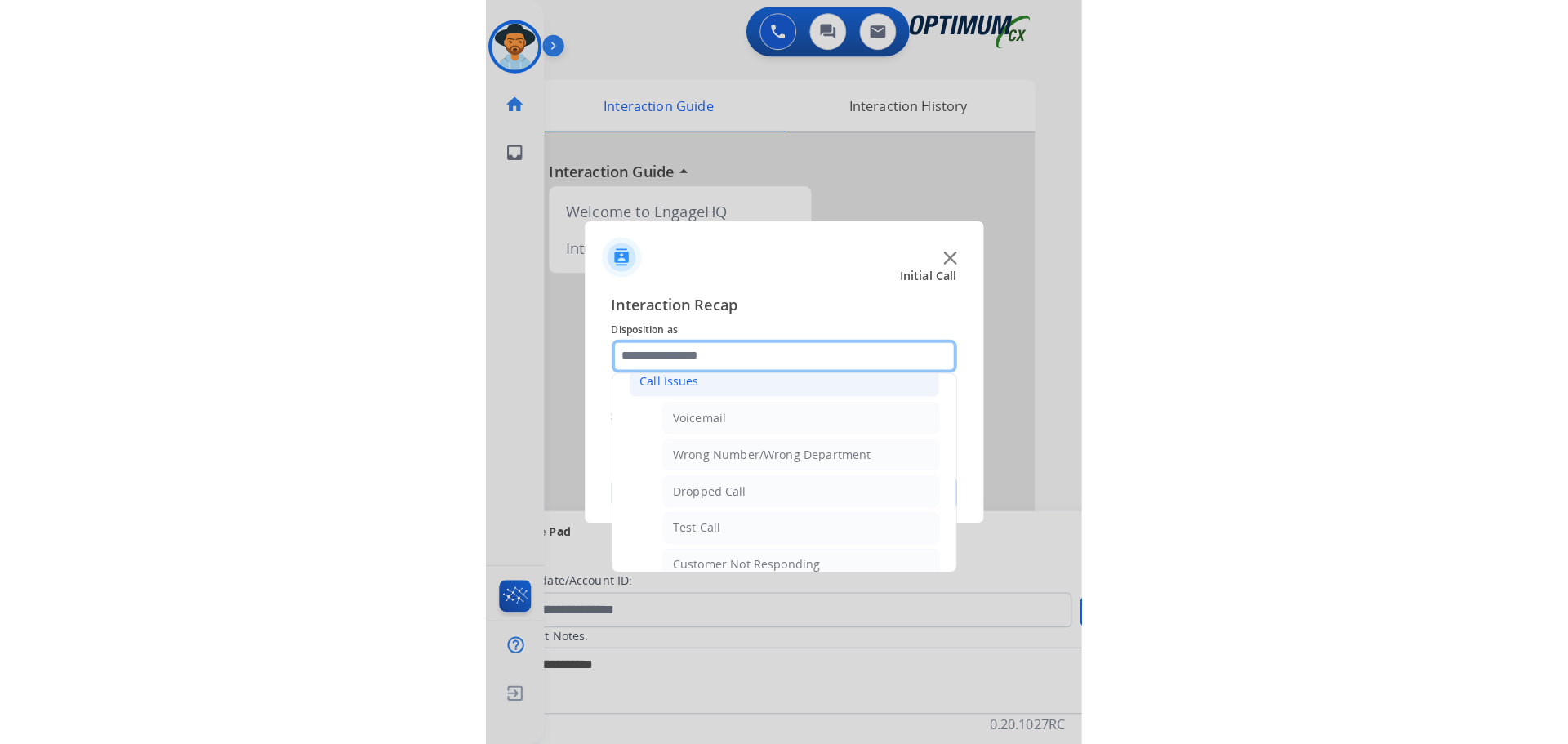
scroll to position [245, 0]
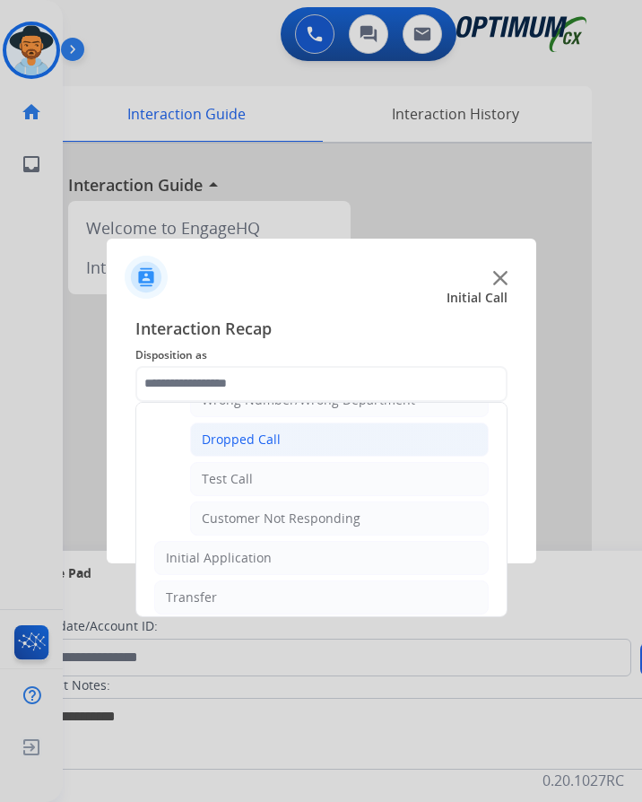
click at [263, 444] on div "Dropped Call" at bounding box center [241, 439] width 79 height 18
type input "**********"
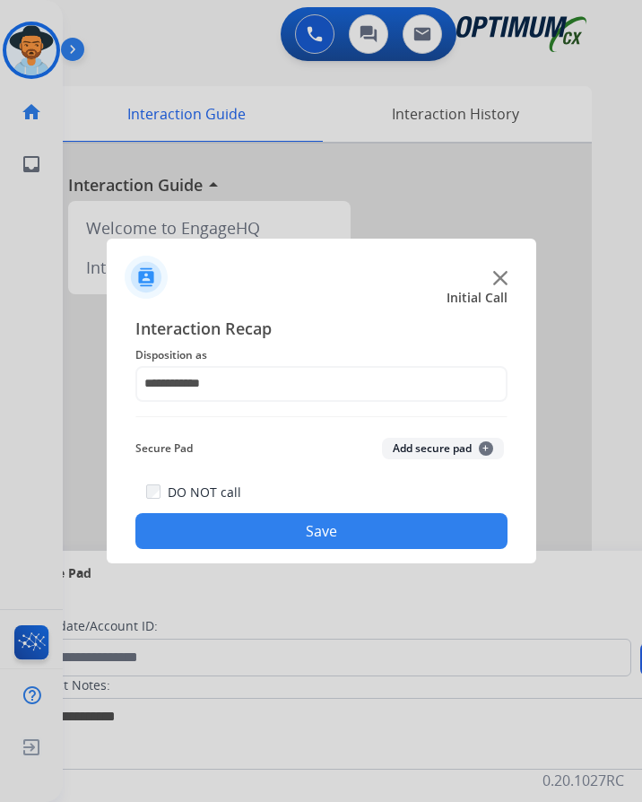
click at [255, 530] on button "Save" at bounding box center [321, 531] width 372 height 36
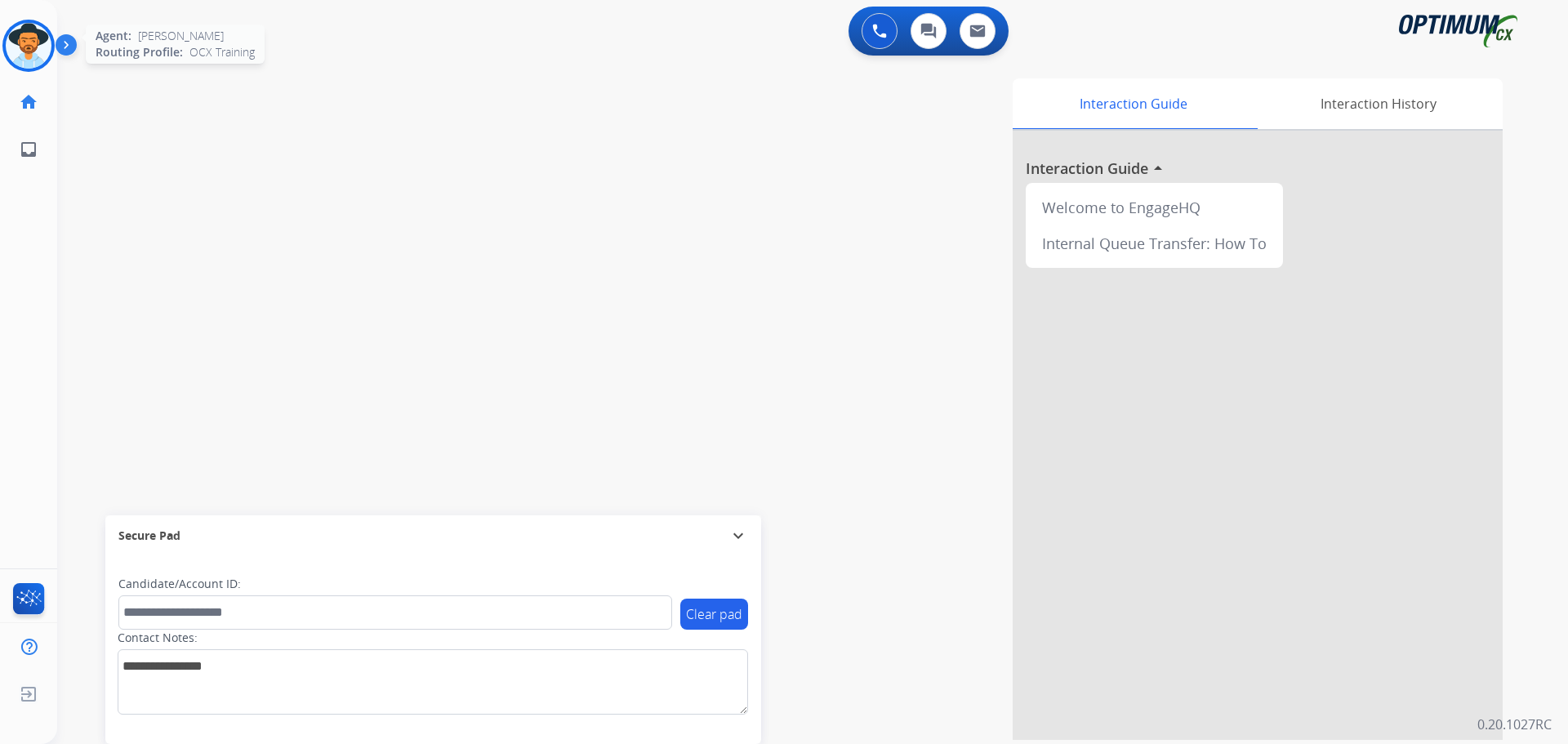
click at [24, 49] on img at bounding box center [28, 46] width 46 height 46
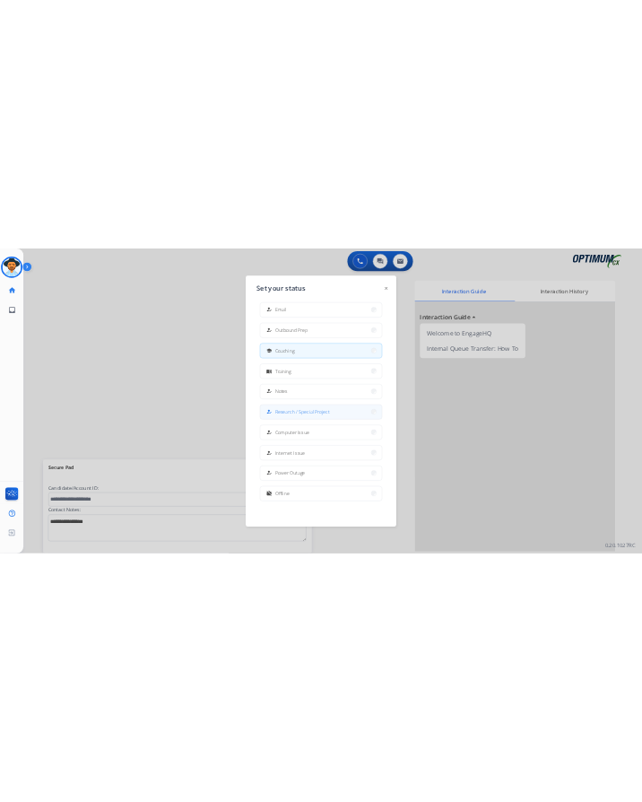
scroll to position [0, 0]
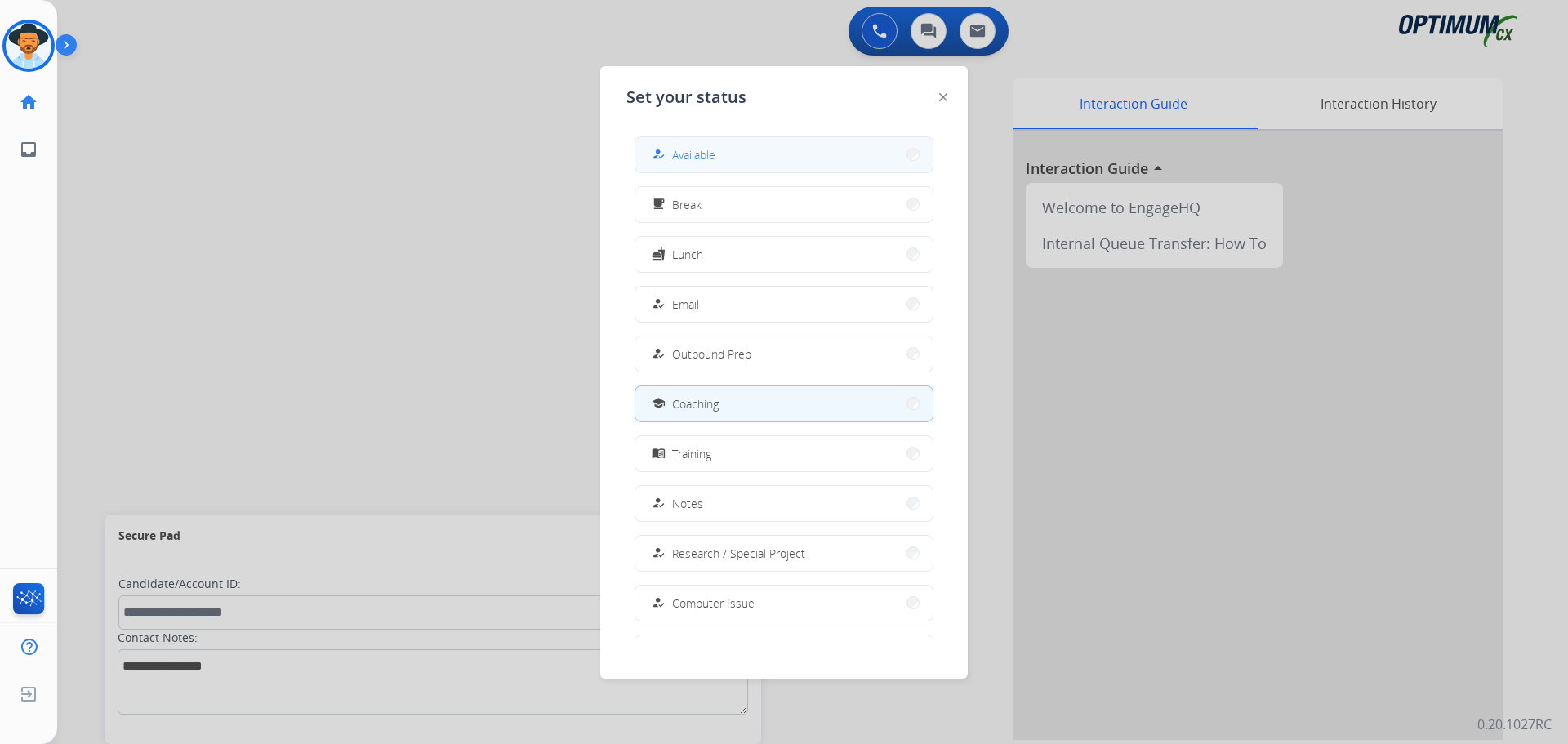
click at [597, 159] on span "Available" at bounding box center [694, 155] width 44 height 17
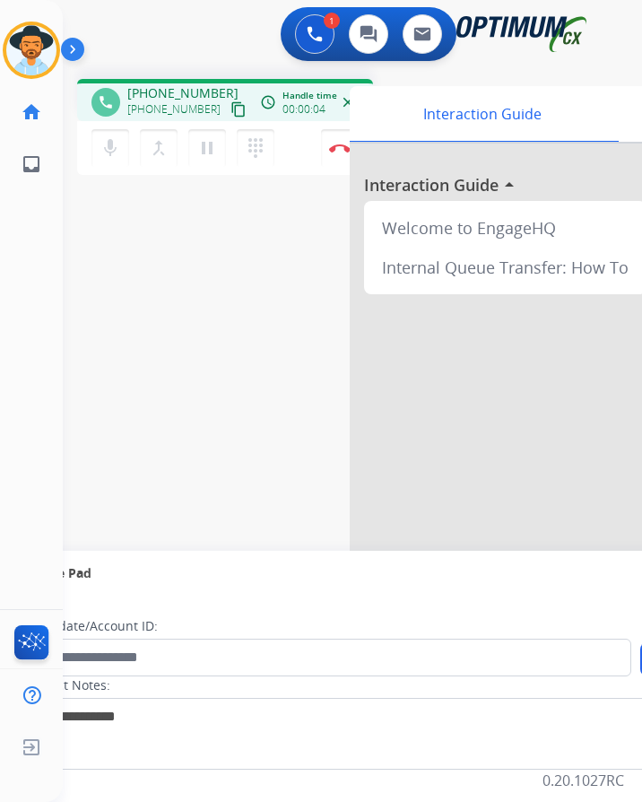
click at [216, 40] on div "1 Voice Interactions 0 Chat Interactions 0 Email Interactions" at bounding box center [338, 35] width 522 height 57
click at [177, 92] on span "+14083563674" at bounding box center [182, 93] width 111 height 18
copy span "14083563674"
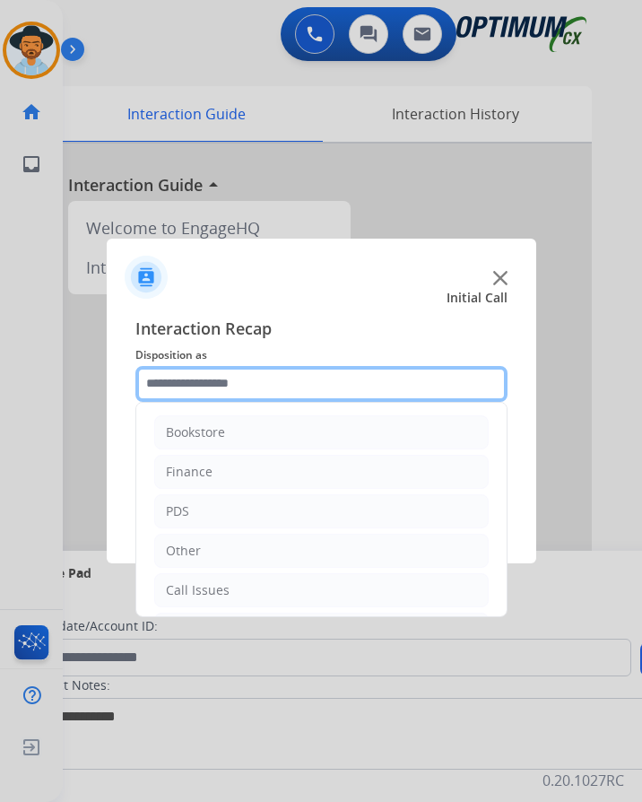
click at [313, 376] on input "text" at bounding box center [321, 384] width 372 height 36
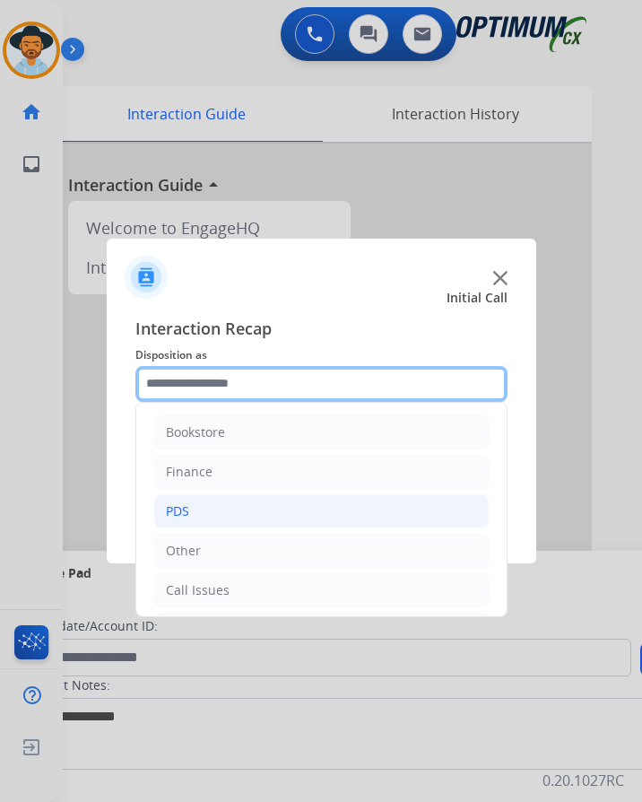
scroll to position [122, 0]
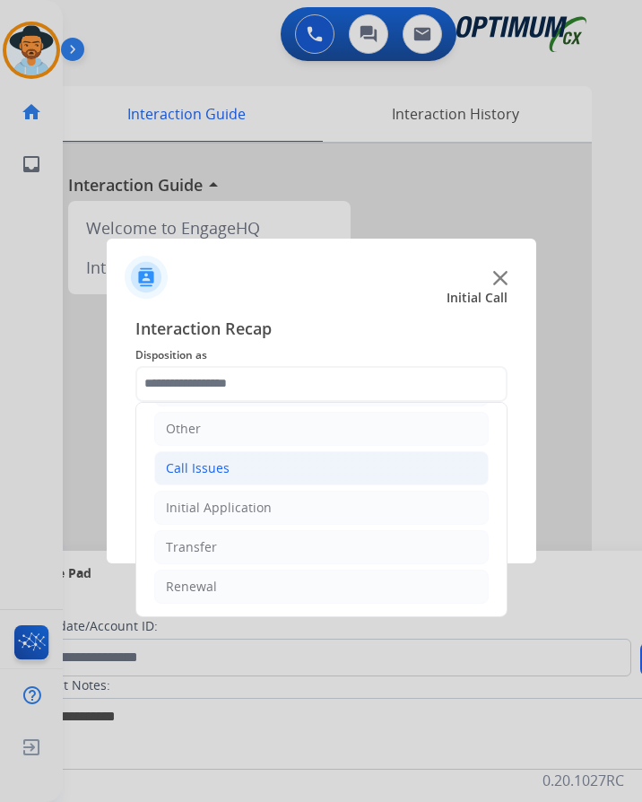
click at [215, 471] on div "Call Issues" at bounding box center [198, 468] width 64 height 18
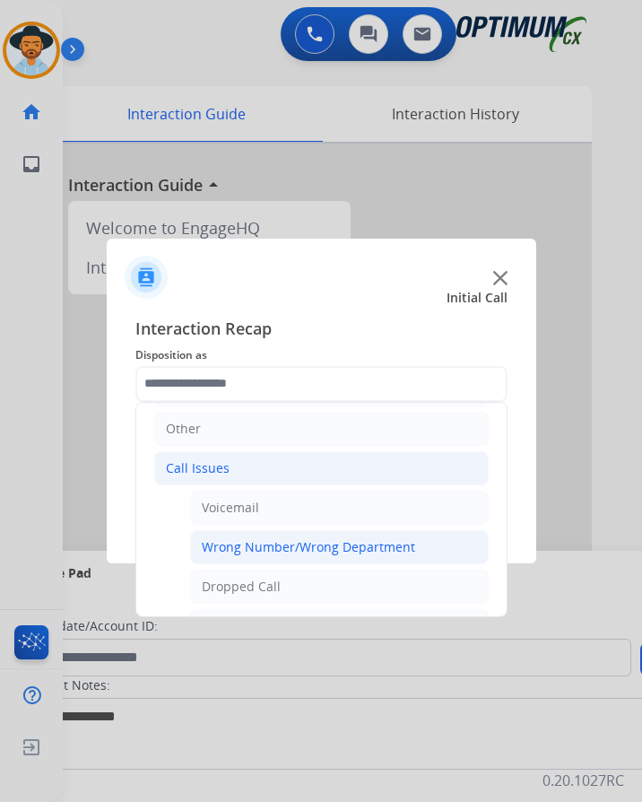
click at [273, 550] on div "Wrong Number/Wrong Department" at bounding box center [308, 547] width 213 height 18
type input "**********"
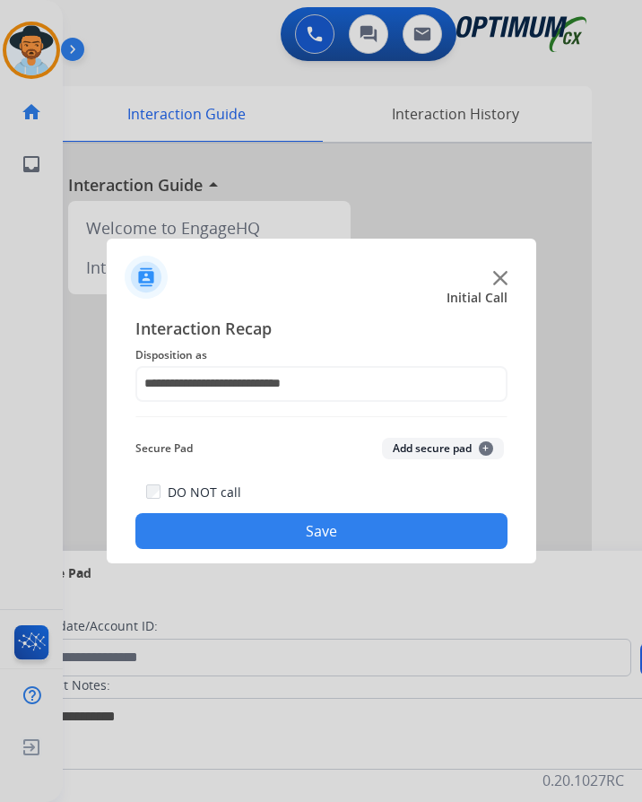
click at [310, 531] on button "Save" at bounding box center [321, 531] width 372 height 36
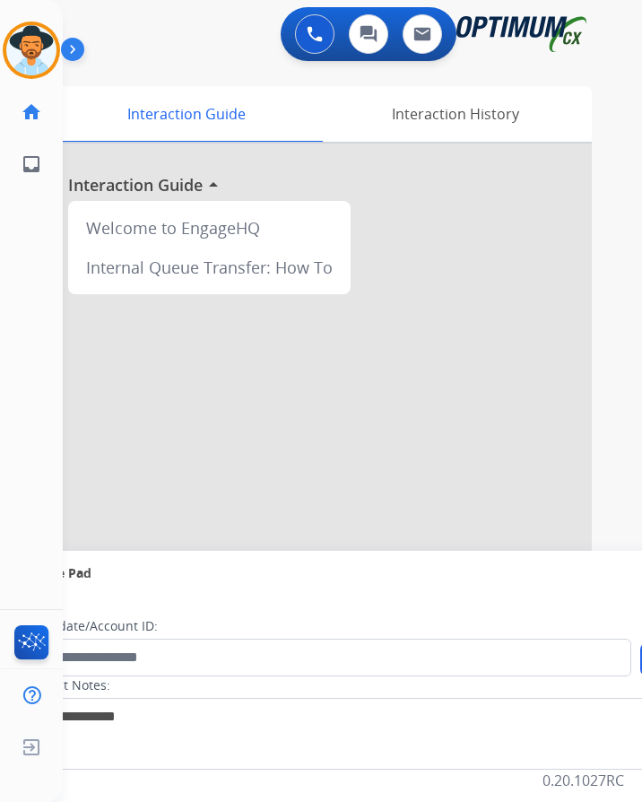
scroll to position [14, 0]
